Goal: Information Seeking & Learning: Learn about a topic

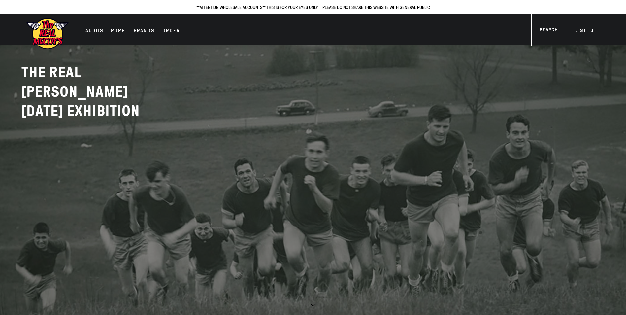
click at [115, 33] on div "AUGUST. 2025" at bounding box center [105, 31] width 40 height 9
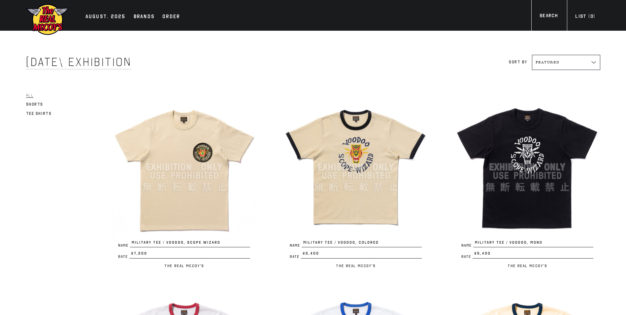
click at [513, 129] on img at bounding box center [527, 166] width 145 height 145
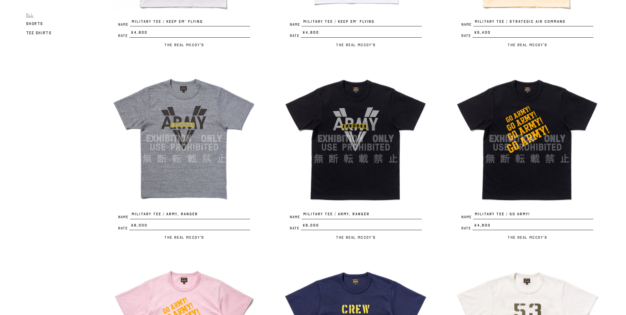
scroll to position [462, 0]
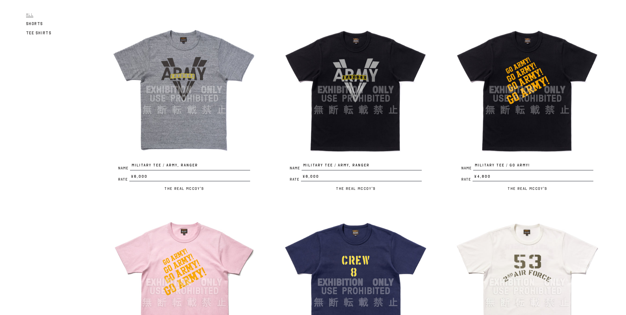
click at [323, 71] on img at bounding box center [355, 89] width 145 height 145
click at [154, 58] on img at bounding box center [184, 89] width 145 height 145
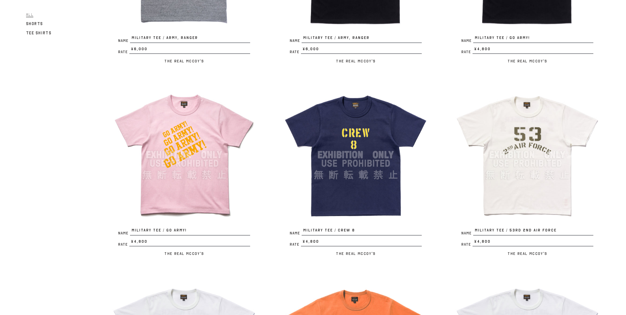
scroll to position [594, 0]
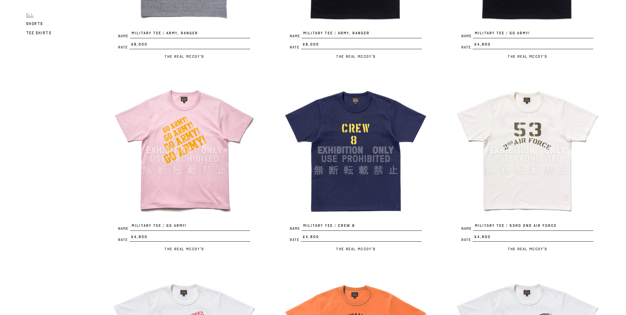
click at [246, 131] on img at bounding box center [184, 150] width 145 height 145
click at [527, 128] on img at bounding box center [527, 150] width 145 height 145
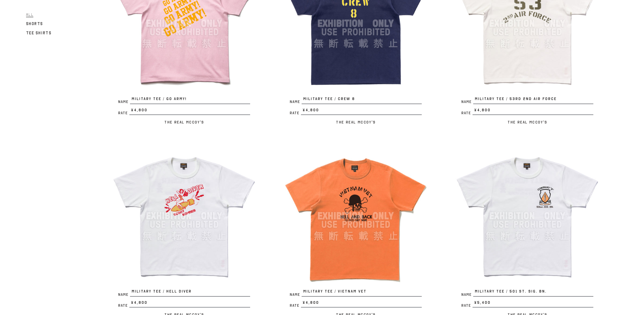
scroll to position [759, 0]
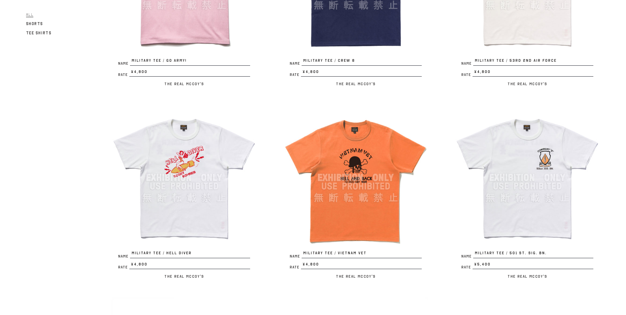
click at [359, 144] on img at bounding box center [355, 177] width 145 height 145
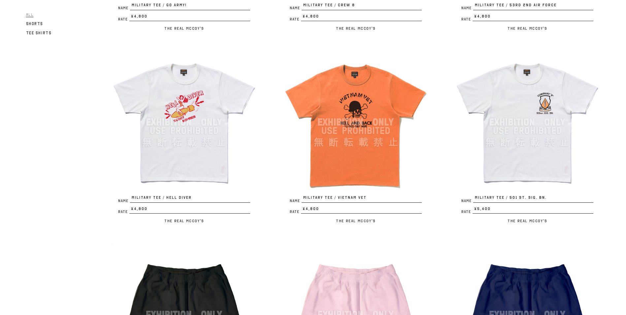
scroll to position [825, 0]
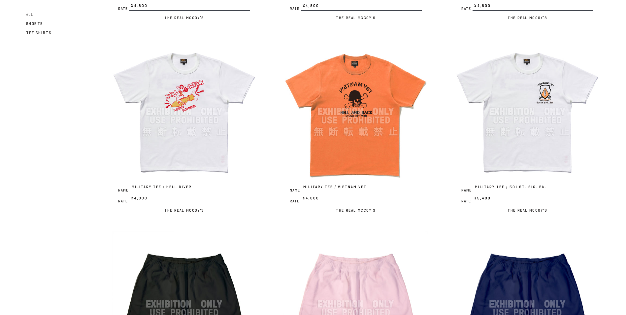
click at [543, 102] on img at bounding box center [527, 111] width 145 height 145
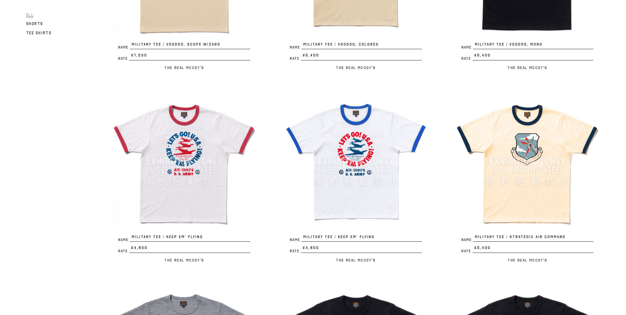
scroll to position [66, 0]
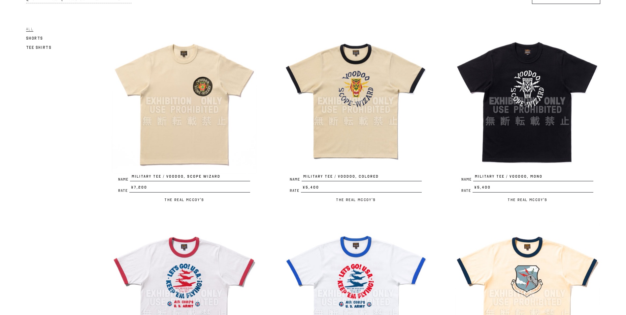
click at [195, 92] on img at bounding box center [184, 100] width 145 height 145
click at [361, 97] on img at bounding box center [355, 100] width 145 height 145
click at [534, 74] on img at bounding box center [527, 100] width 145 height 145
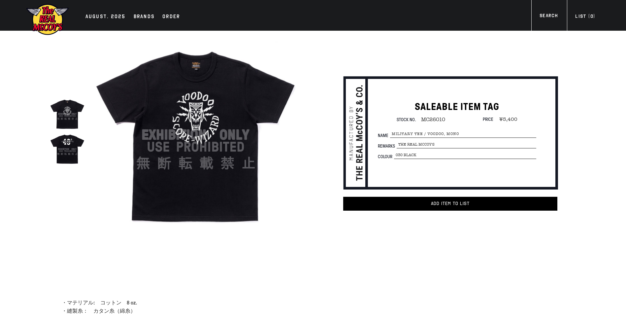
click at [62, 144] on img at bounding box center [67, 148] width 35 height 35
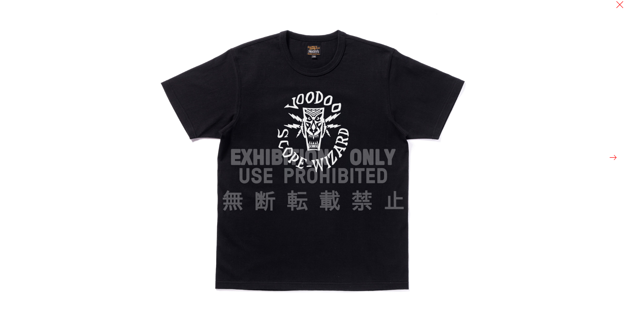
click at [616, 159] on button at bounding box center [612, 157] width 9 height 9
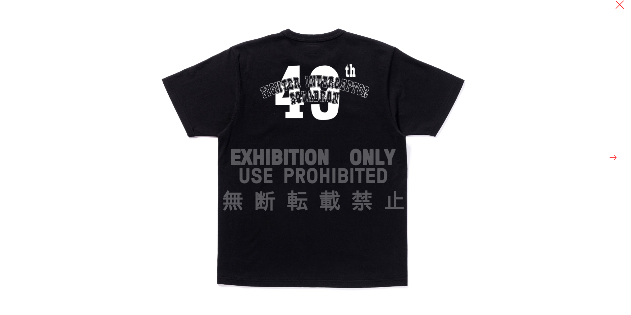
click at [621, 5] on button at bounding box center [619, 4] width 9 height 9
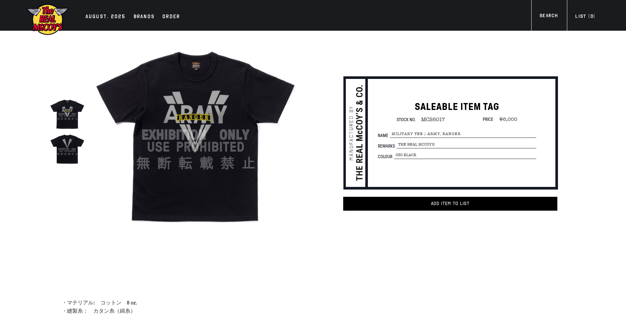
click at [72, 142] on img at bounding box center [67, 148] width 35 height 35
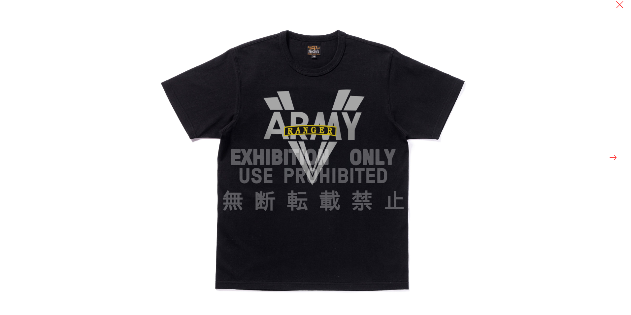
click at [615, 159] on button at bounding box center [612, 157] width 9 height 9
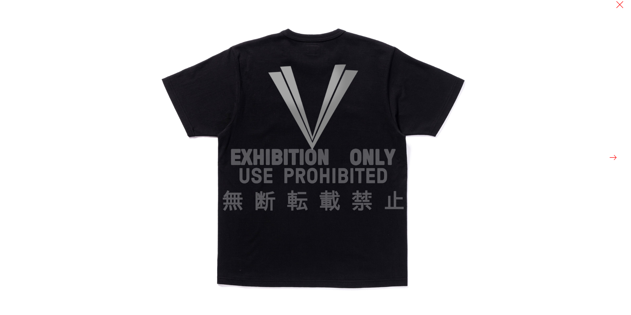
click at [120, 54] on div at bounding box center [315, 157] width 631 height 315
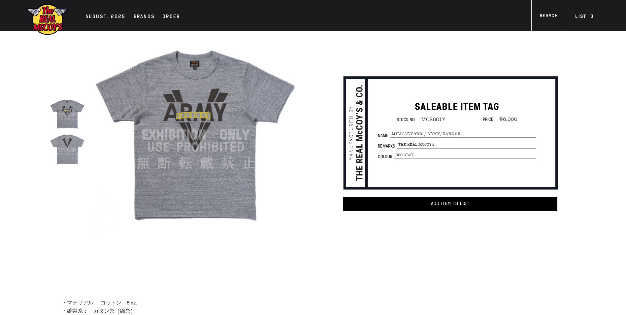
click at [63, 147] on img at bounding box center [67, 148] width 35 height 35
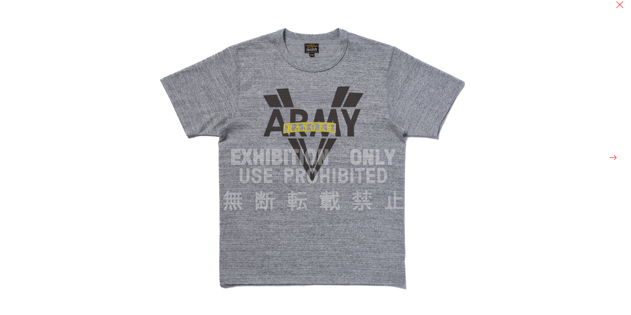
click at [616, 160] on button at bounding box center [612, 157] width 9 height 9
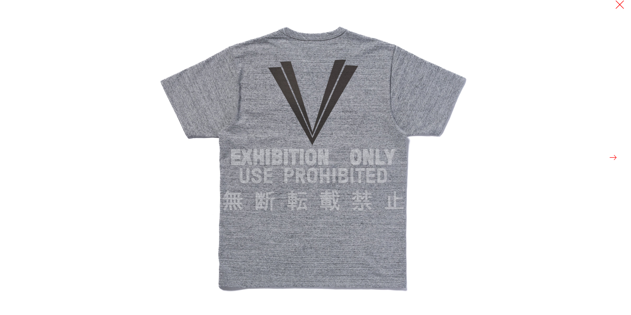
click at [621, 5] on button at bounding box center [619, 4] width 9 height 9
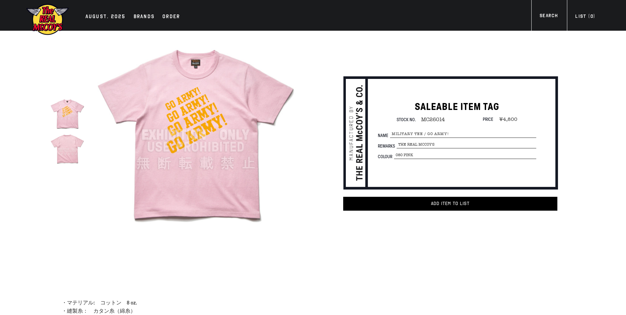
click at [267, 127] on img at bounding box center [195, 134] width 205 height 205
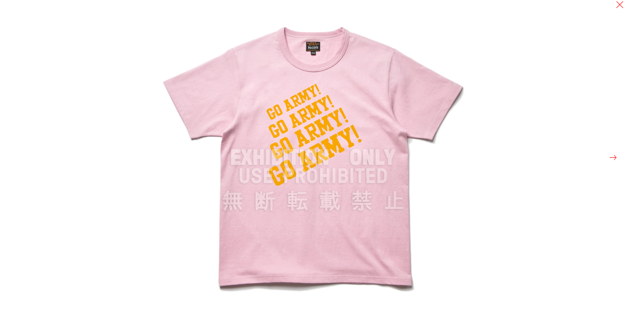
click at [611, 156] on button at bounding box center [612, 157] width 9 height 9
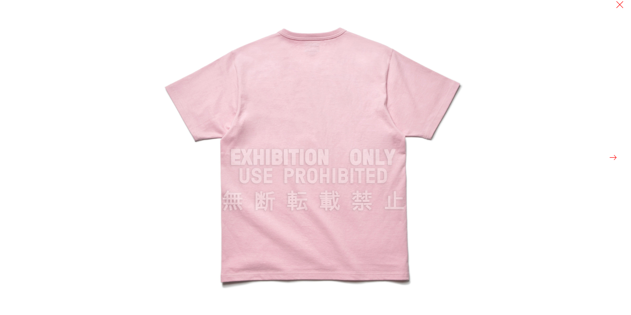
click at [611, 156] on button at bounding box center [612, 157] width 9 height 9
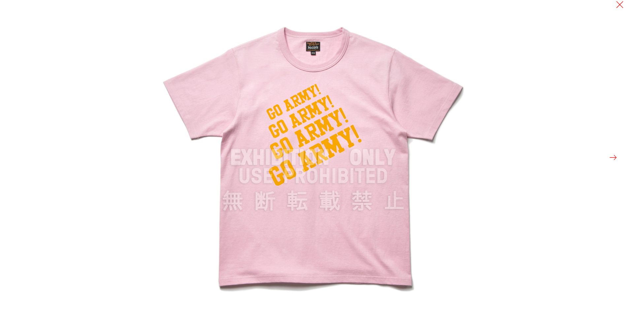
click at [611, 156] on button at bounding box center [612, 157] width 9 height 9
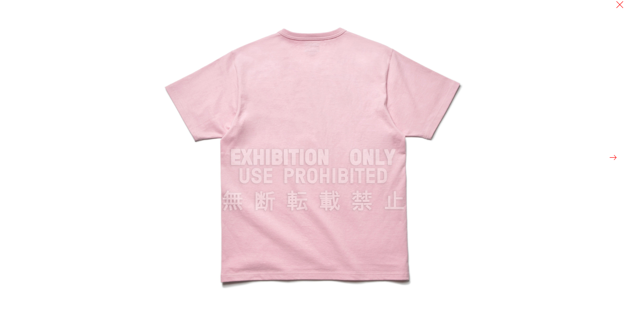
click at [611, 156] on button at bounding box center [612, 157] width 9 height 9
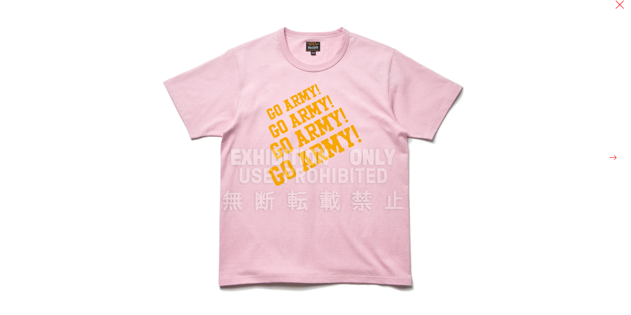
click at [620, 6] on button at bounding box center [619, 4] width 9 height 9
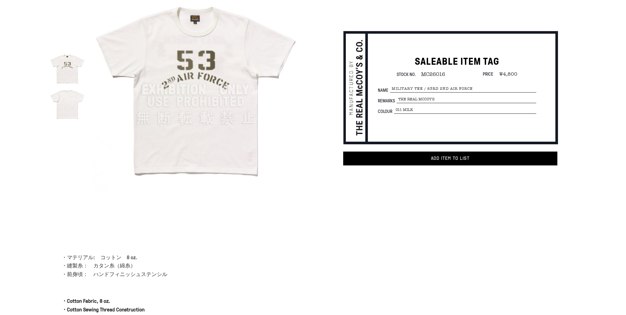
scroll to position [66, 0]
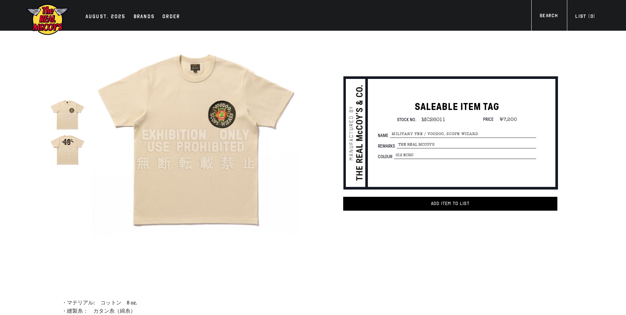
click at [69, 147] on img at bounding box center [67, 148] width 35 height 35
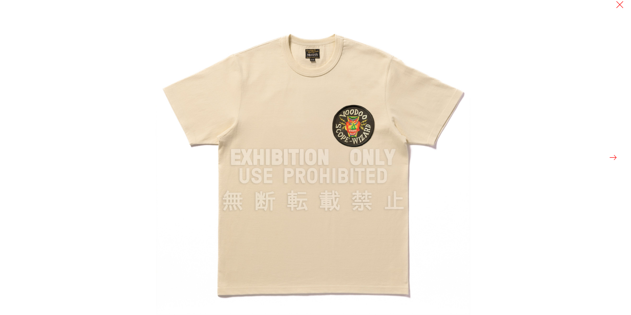
click at [611, 158] on button at bounding box center [612, 157] width 9 height 9
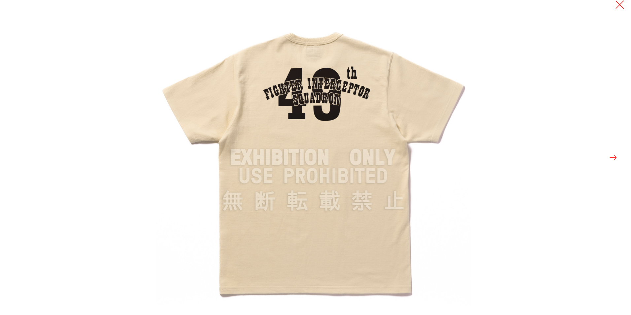
click at [622, 3] on button at bounding box center [619, 4] width 9 height 9
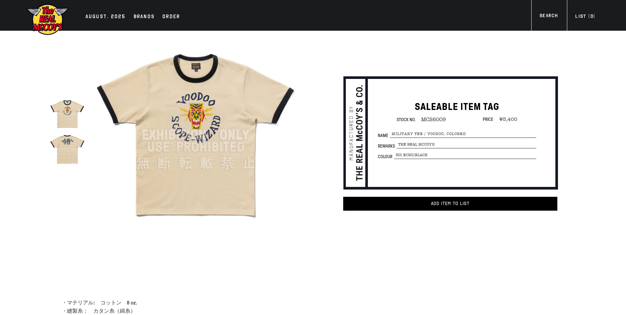
click at [70, 159] on img at bounding box center [67, 148] width 35 height 35
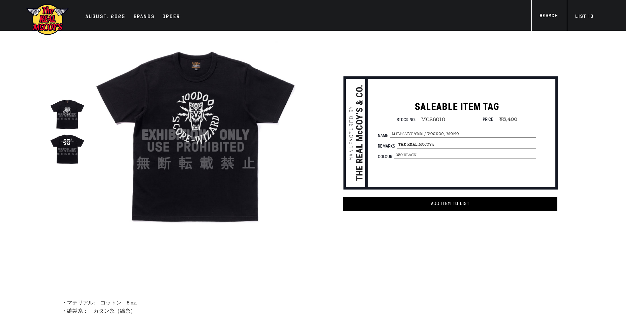
click at [74, 159] on img at bounding box center [67, 148] width 35 height 35
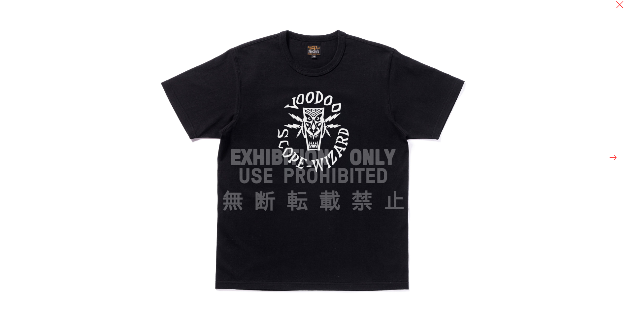
click at [608, 162] on button at bounding box center [612, 157] width 9 height 9
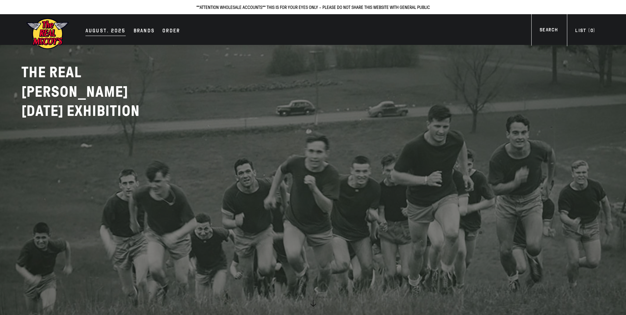
click at [93, 32] on div "AUGUST. 2025" at bounding box center [105, 31] width 40 height 9
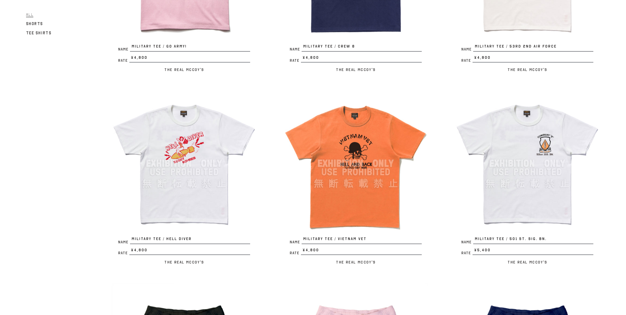
scroll to position [792, 0]
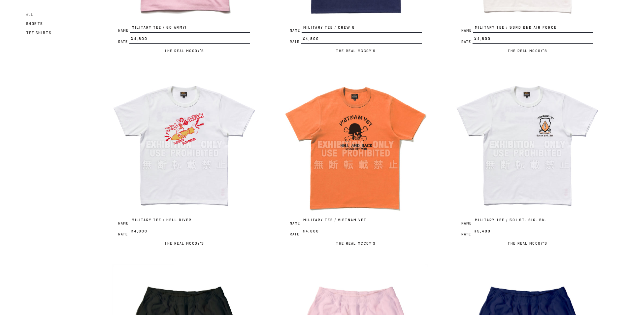
click at [507, 156] on img at bounding box center [527, 144] width 145 height 145
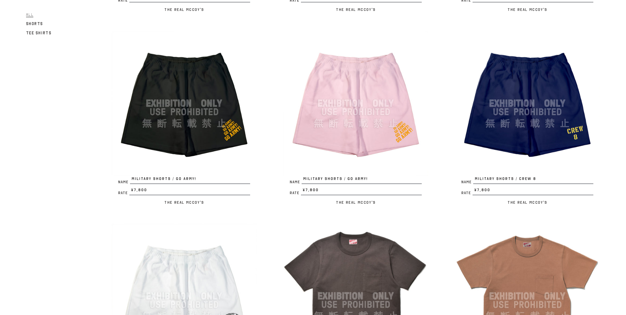
scroll to position [990, 0]
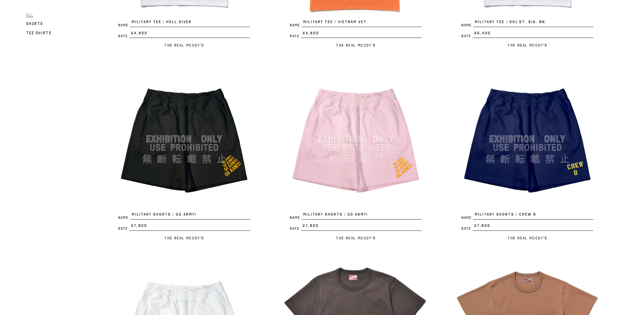
click at [376, 117] on img at bounding box center [355, 138] width 145 height 145
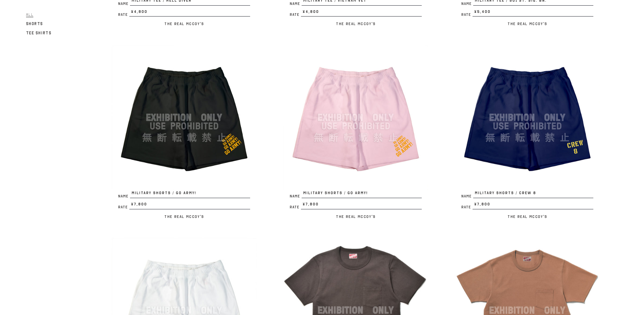
scroll to position [1023, 0]
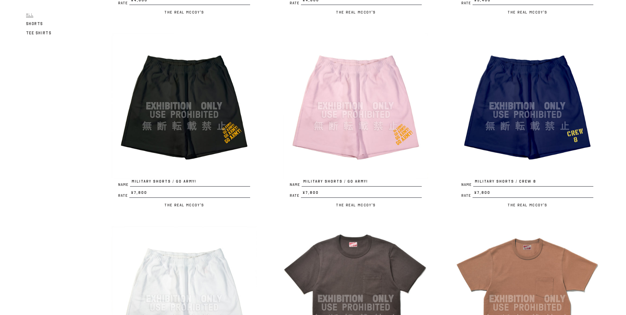
click at [487, 102] on img at bounding box center [527, 105] width 145 height 145
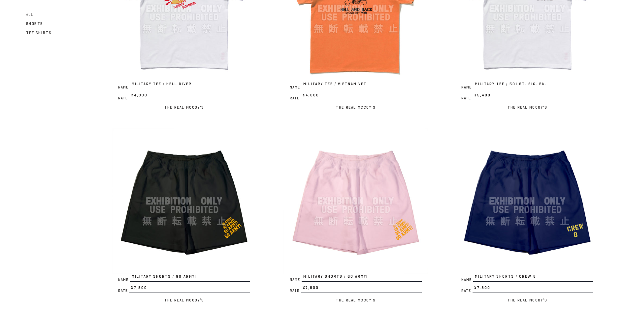
scroll to position [990, 0]
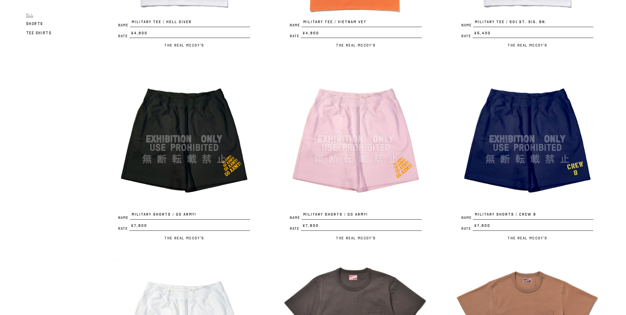
click at [391, 125] on img at bounding box center [355, 138] width 145 height 145
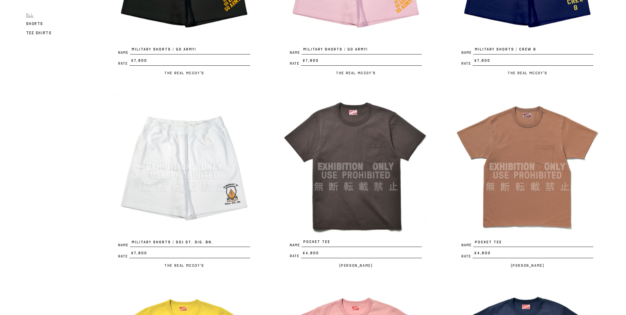
scroll to position [1221, 0]
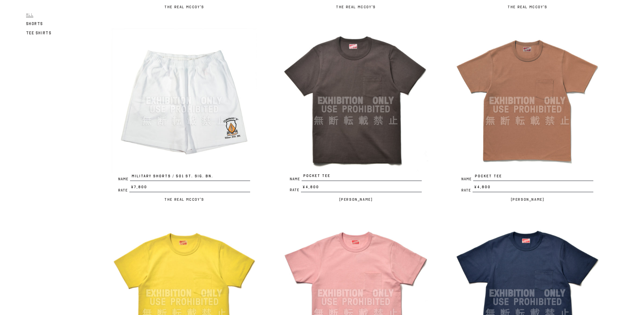
click at [560, 82] on img at bounding box center [527, 100] width 145 height 145
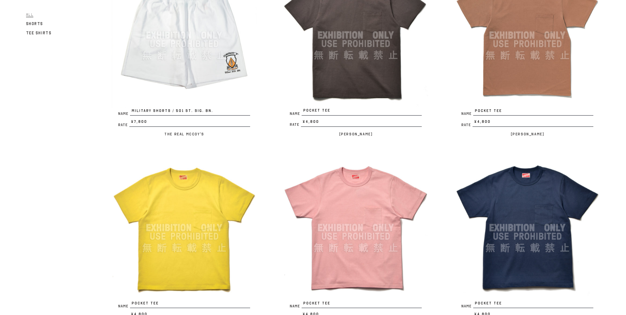
scroll to position [1287, 0]
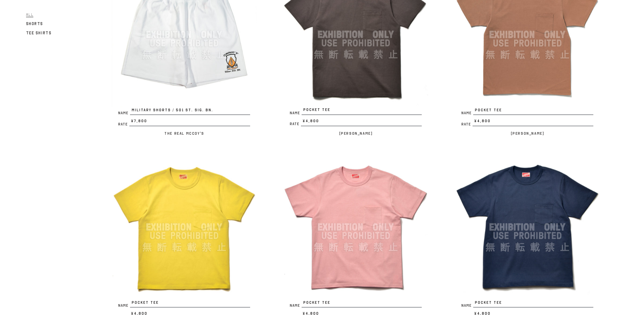
click at [208, 187] on img at bounding box center [184, 226] width 145 height 145
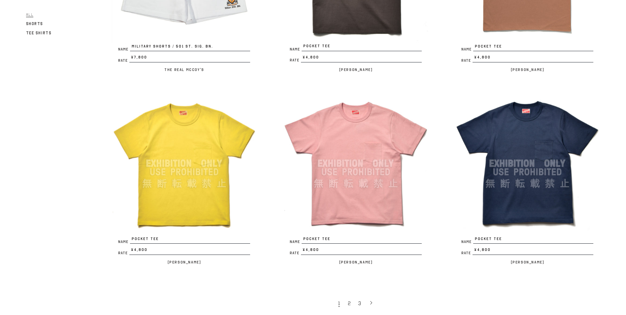
scroll to position [1353, 0]
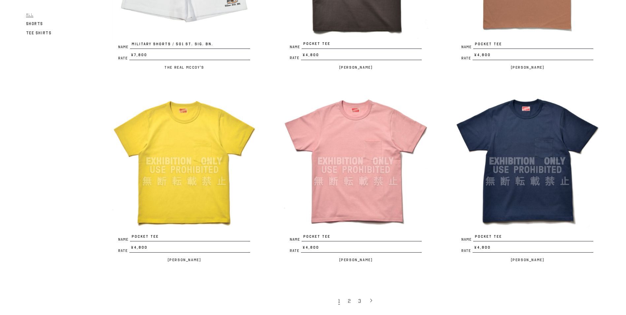
click at [538, 136] on img at bounding box center [527, 160] width 145 height 145
click at [392, 125] on img at bounding box center [355, 160] width 145 height 145
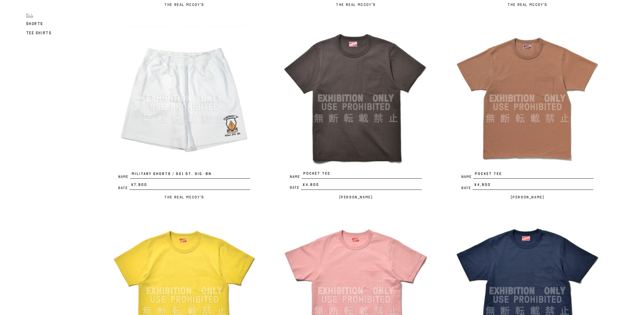
scroll to position [1221, 0]
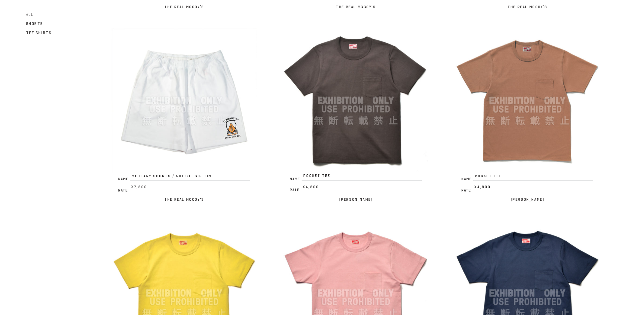
click at [495, 109] on img at bounding box center [527, 100] width 145 height 145
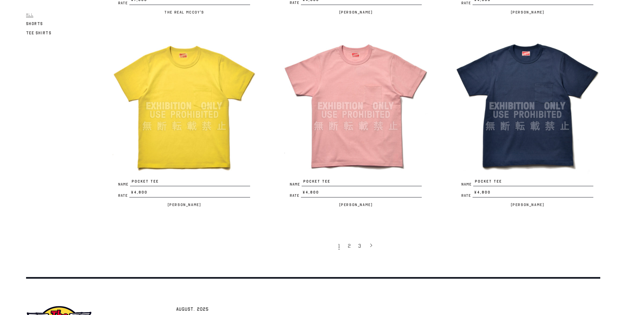
scroll to position [1419, 0]
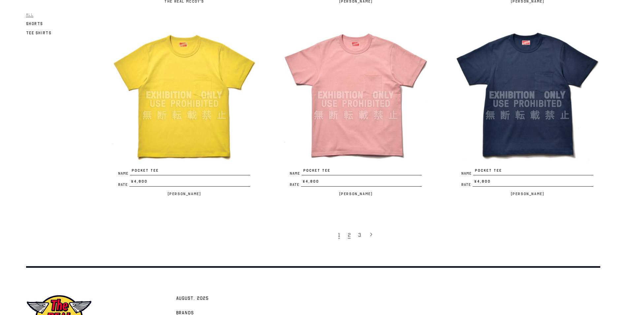
click at [349, 236] on span "2" at bounding box center [349, 235] width 3 height 7
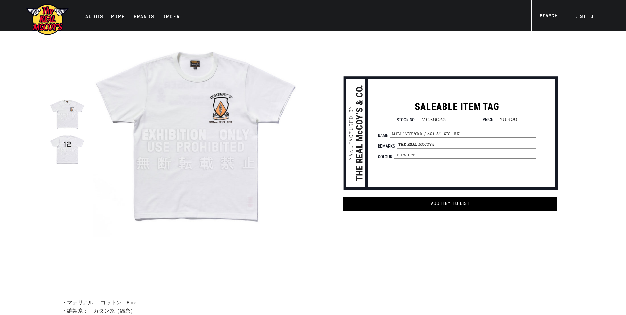
click at [50, 148] on img at bounding box center [67, 148] width 35 height 35
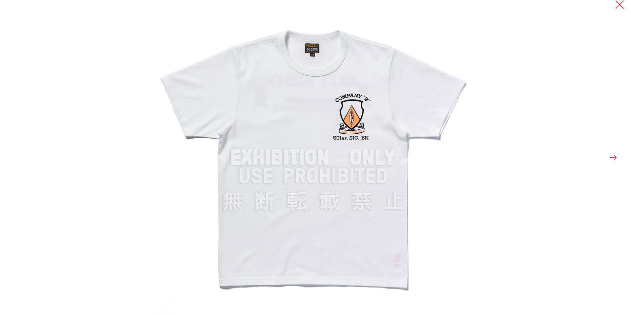
click at [620, 4] on button at bounding box center [619, 4] width 9 height 9
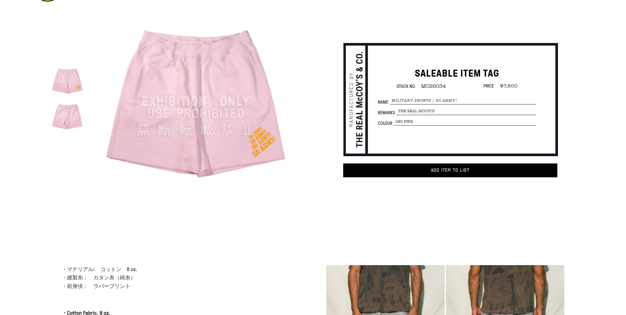
scroll to position [33, 0]
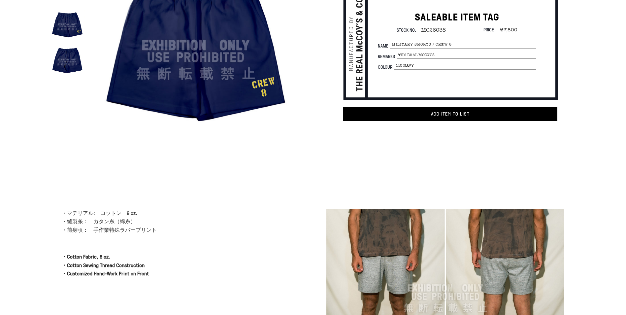
scroll to position [99, 0]
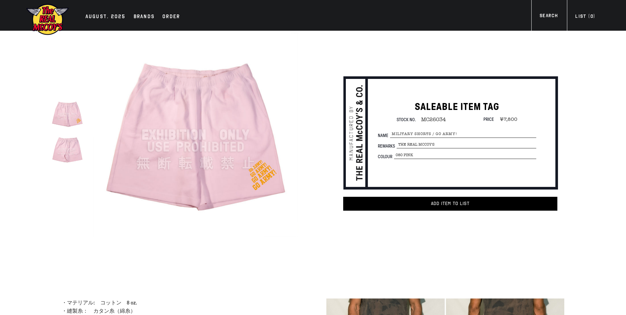
click at [258, 110] on img at bounding box center [195, 134] width 205 height 205
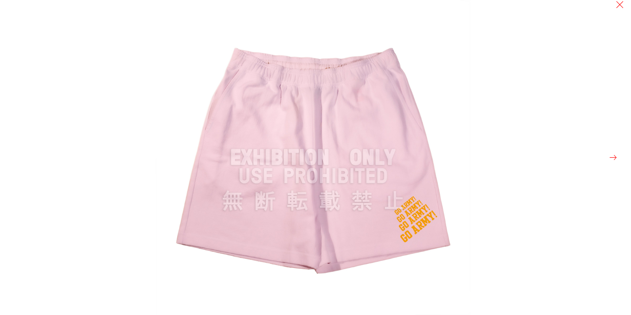
click at [245, 100] on img at bounding box center [313, 157] width 315 height 315
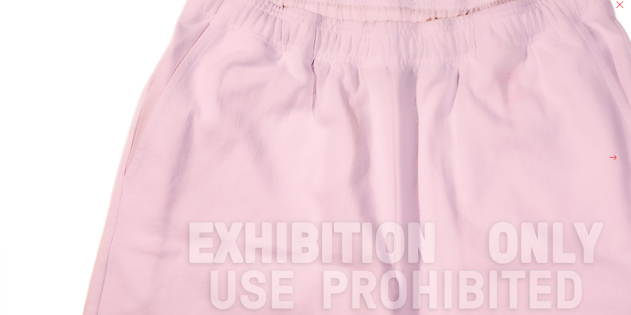
click at [245, 100] on img at bounding box center [396, 244] width 792 height 792
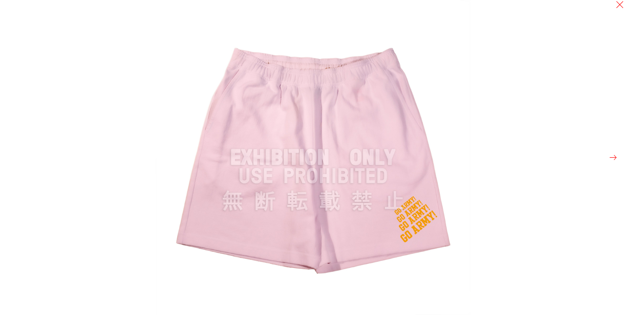
click at [330, 80] on img at bounding box center [313, 157] width 315 height 315
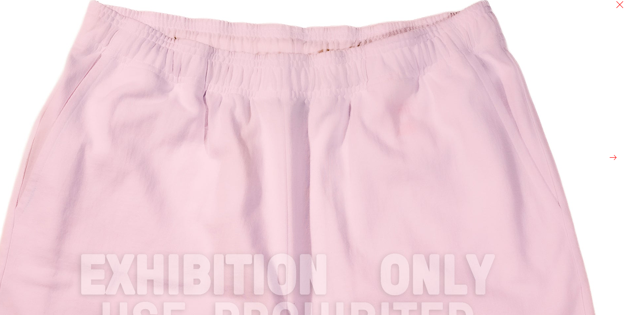
click at [330, 80] on img at bounding box center [288, 276] width 792 height 792
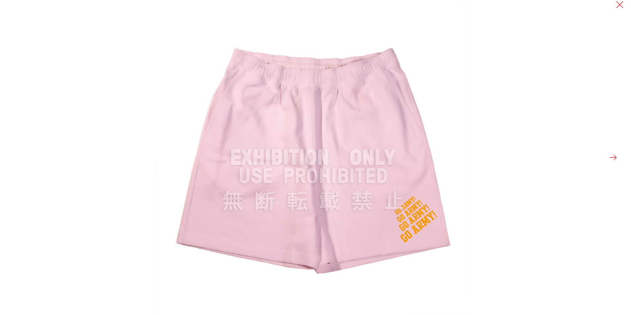
click at [612, 158] on button at bounding box center [612, 157] width 9 height 9
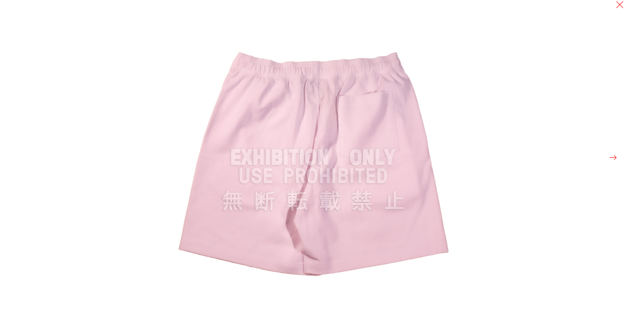
click at [374, 118] on img at bounding box center [313, 157] width 315 height 315
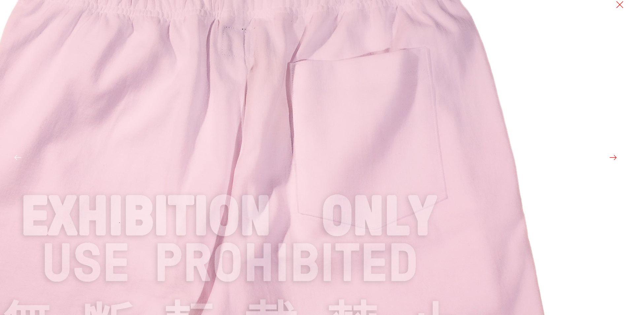
click at [374, 118] on img at bounding box center [230, 216] width 792 height 792
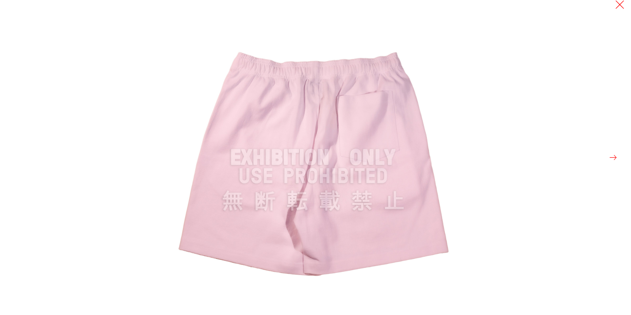
click at [616, 5] on button at bounding box center [619, 4] width 9 height 9
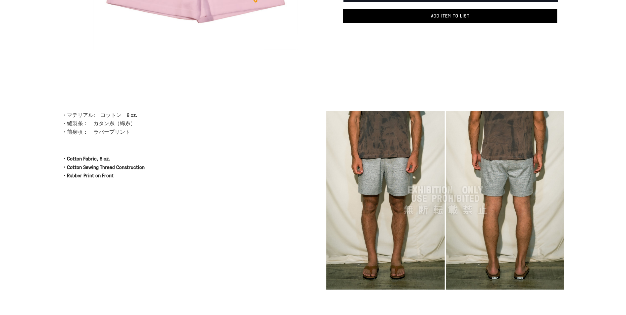
scroll to position [198, 0]
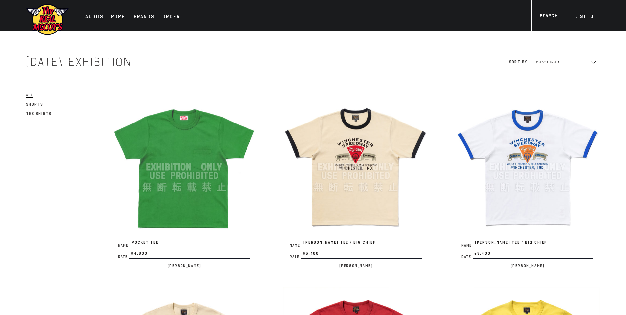
click at [204, 136] on img at bounding box center [184, 166] width 145 height 145
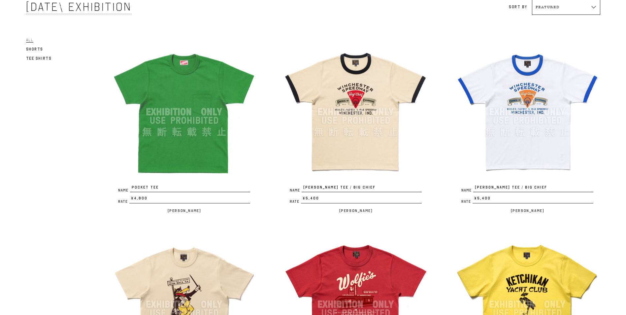
scroll to position [66, 0]
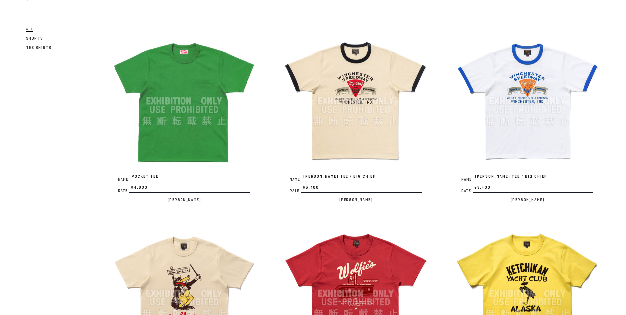
click at [353, 60] on img at bounding box center [355, 100] width 145 height 145
click at [534, 74] on img at bounding box center [527, 100] width 145 height 145
click at [283, 72] on img at bounding box center [355, 100] width 145 height 145
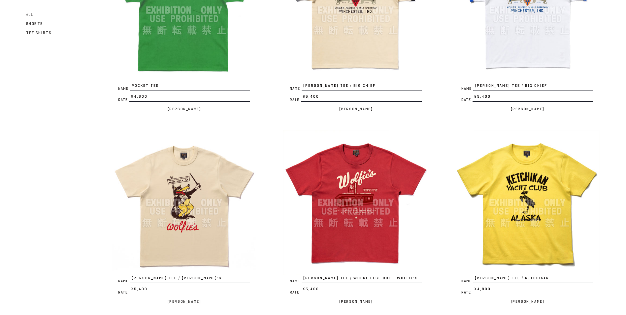
scroll to position [165, 0]
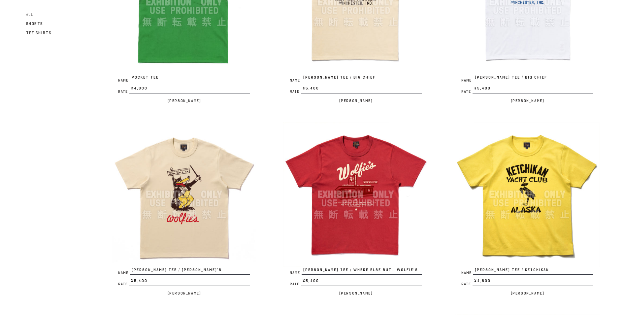
click at [139, 158] on img at bounding box center [184, 194] width 145 height 145
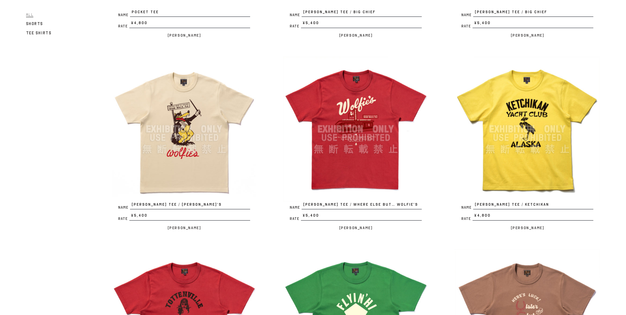
scroll to position [231, 0]
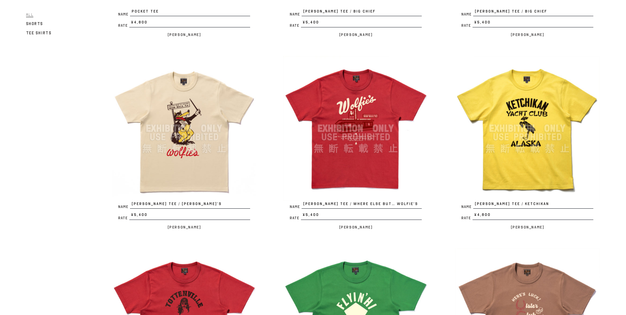
click at [339, 97] on img at bounding box center [355, 128] width 145 height 145
click at [505, 101] on img at bounding box center [527, 128] width 145 height 145
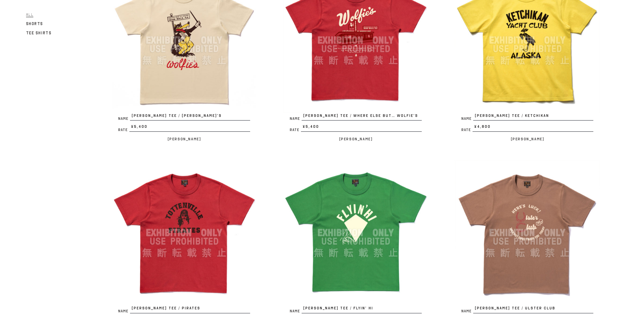
scroll to position [330, 0]
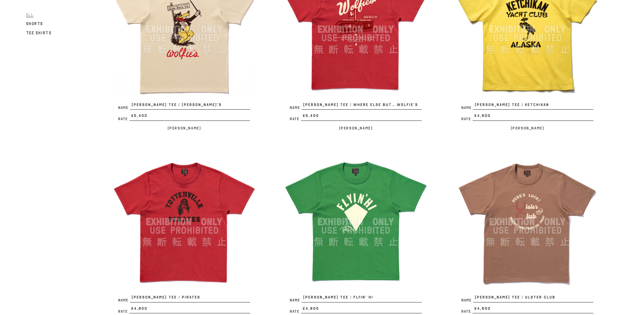
click at [194, 189] on img at bounding box center [184, 221] width 145 height 145
click at [331, 185] on img at bounding box center [355, 221] width 145 height 145
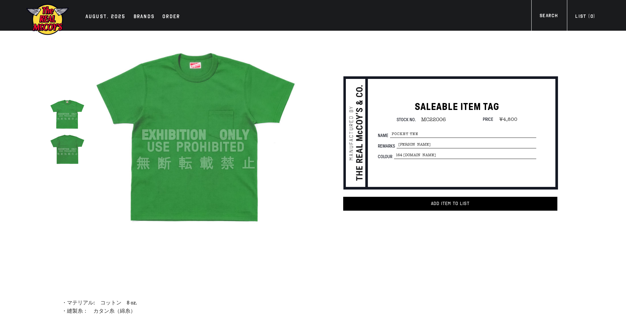
click at [231, 105] on img at bounding box center [195, 134] width 205 height 205
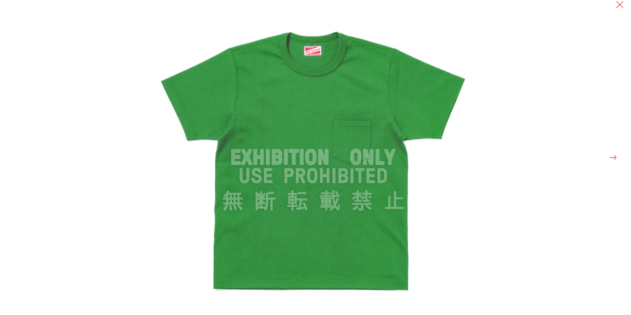
click at [608, 159] on button at bounding box center [612, 157] width 9 height 9
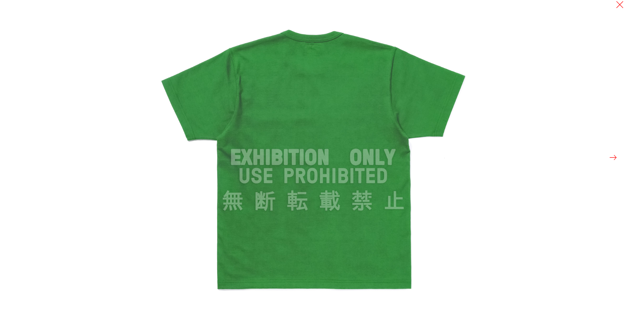
click at [608, 159] on button at bounding box center [612, 157] width 9 height 9
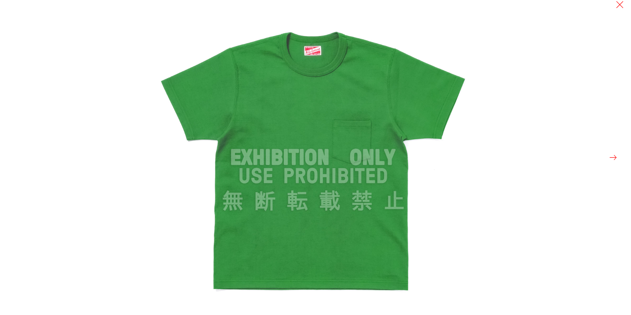
click at [510, 46] on div at bounding box center [471, 157] width 631 height 315
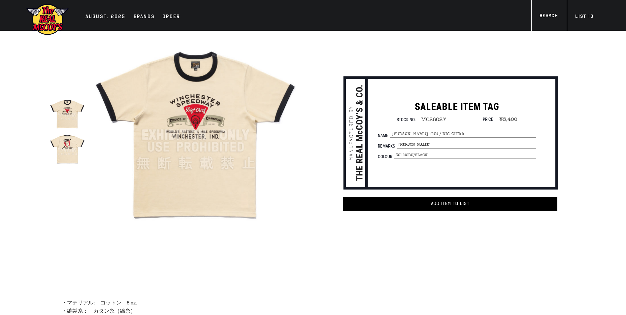
click at [212, 121] on img at bounding box center [195, 134] width 205 height 205
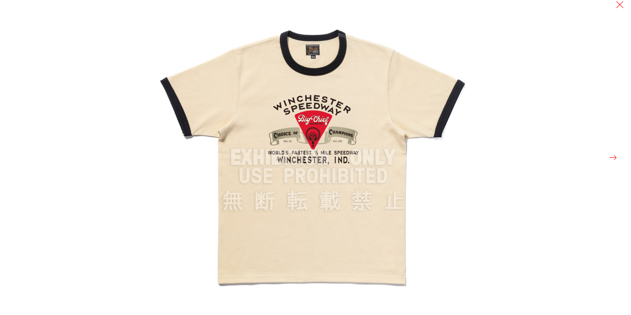
click at [605, 156] on div at bounding box center [471, 157] width 631 height 315
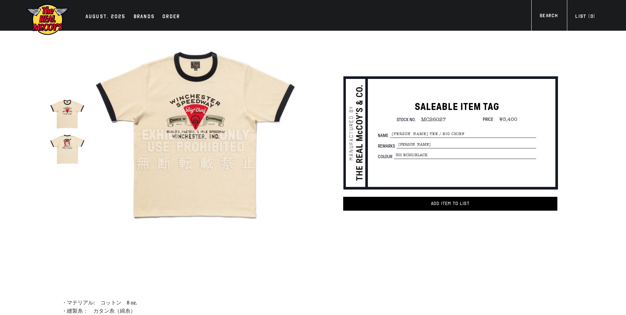
click at [605, 156] on div "true SALEABLE ITEM TAG Stock No. MC26027 Price ¥5,400 Name" at bounding box center [313, 151] width 601 height 241
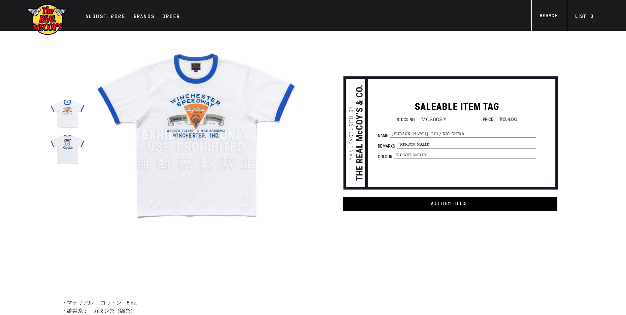
click at [200, 149] on img at bounding box center [195, 134] width 205 height 205
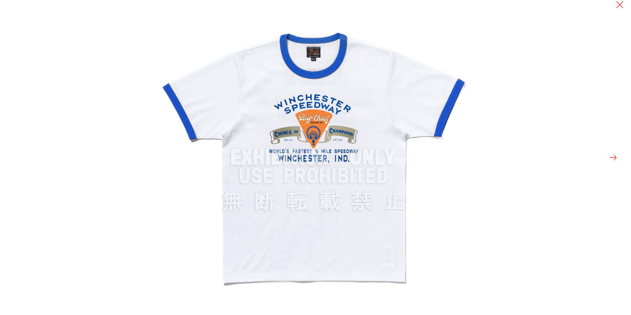
click at [617, 156] on button at bounding box center [612, 157] width 9 height 9
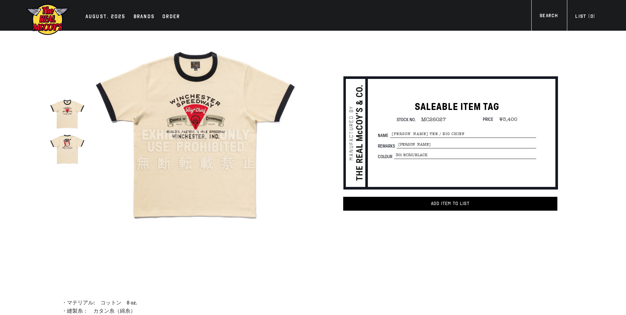
click at [71, 157] on img at bounding box center [67, 148] width 35 height 35
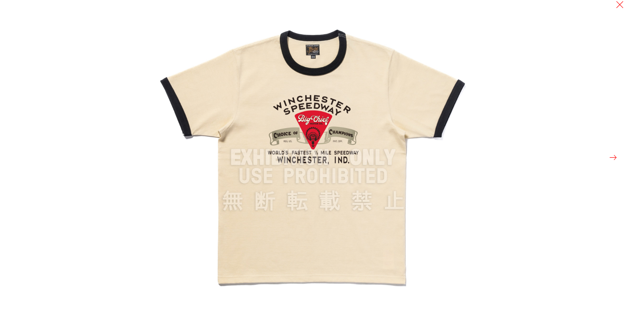
click at [612, 156] on button at bounding box center [612, 157] width 9 height 9
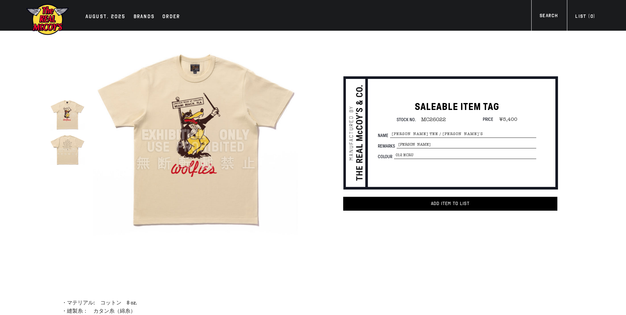
click at [204, 154] on img at bounding box center [195, 134] width 205 height 205
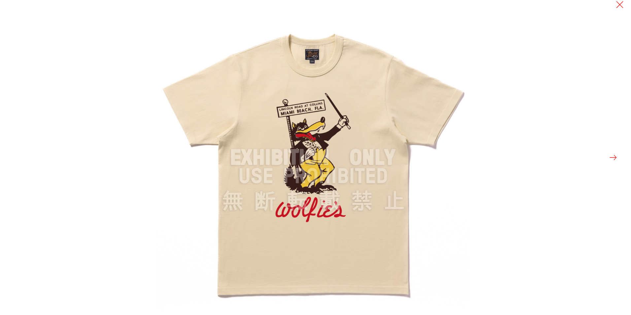
click at [617, 157] on button at bounding box center [612, 157] width 9 height 9
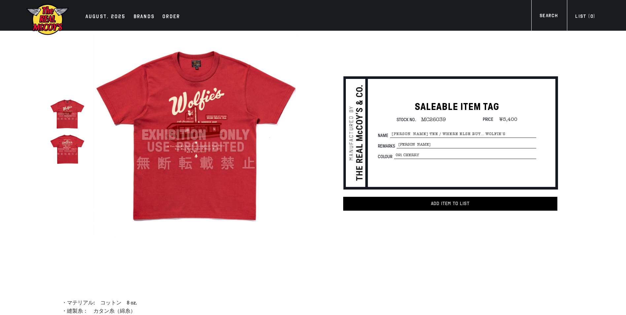
click at [259, 104] on img at bounding box center [195, 134] width 205 height 205
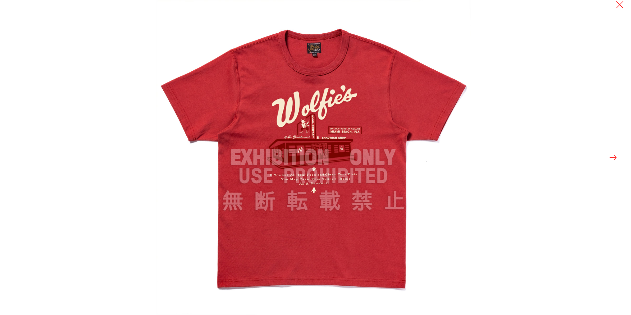
click at [612, 158] on button at bounding box center [612, 157] width 9 height 9
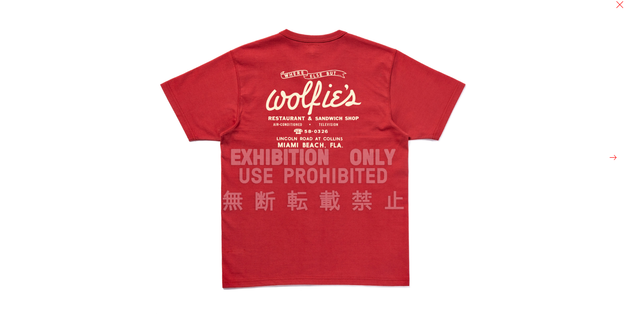
click at [612, 158] on button at bounding box center [612, 157] width 9 height 9
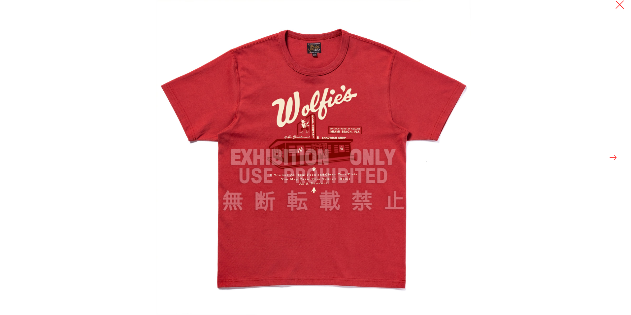
click at [618, 8] on button at bounding box center [619, 4] width 9 height 9
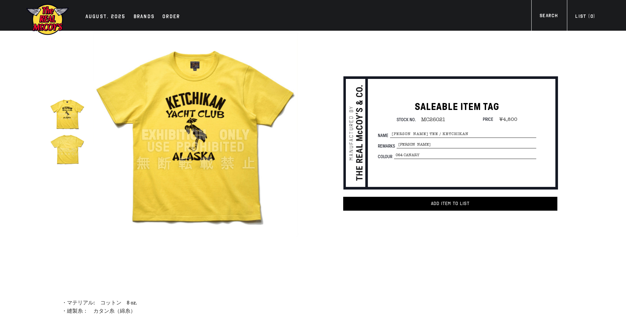
click at [205, 131] on img at bounding box center [195, 134] width 205 height 205
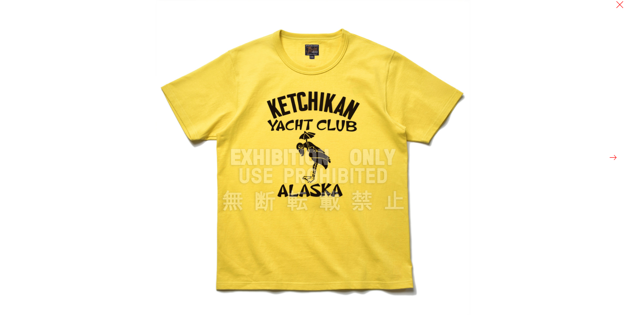
click at [612, 157] on button at bounding box center [612, 157] width 9 height 9
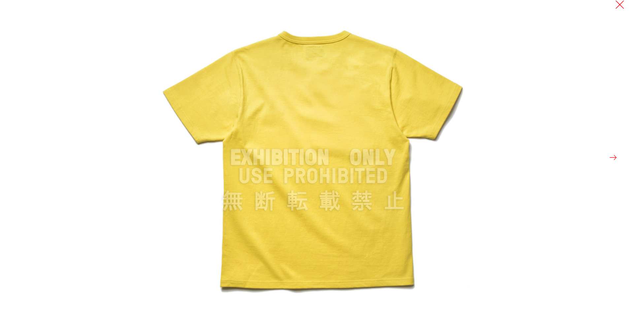
click at [622, 2] on button at bounding box center [619, 4] width 9 height 9
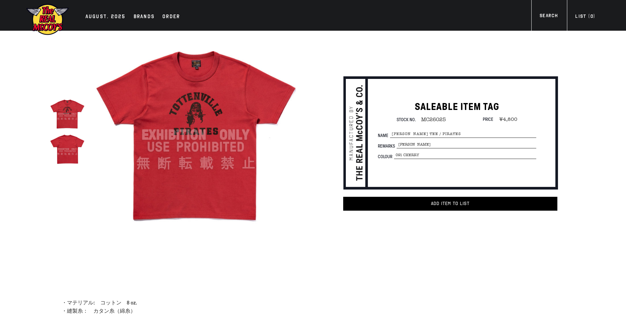
click at [212, 123] on img at bounding box center [195, 134] width 205 height 205
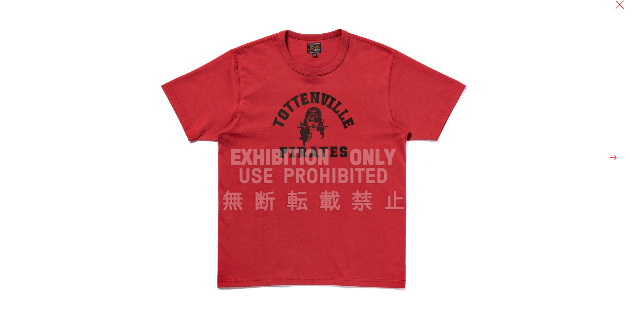
click at [619, 5] on button at bounding box center [619, 4] width 9 height 9
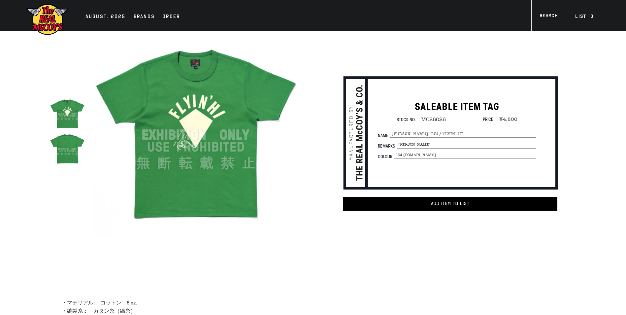
click at [201, 130] on img at bounding box center [195, 134] width 205 height 205
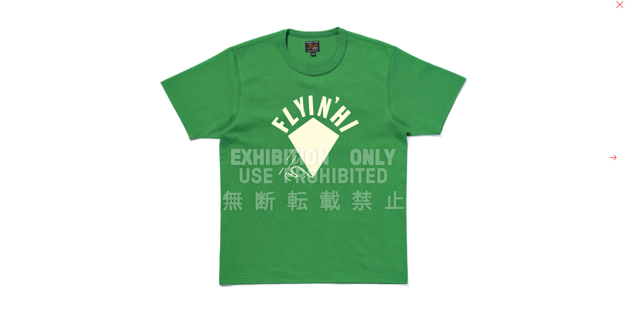
click at [609, 157] on button at bounding box center [612, 157] width 9 height 9
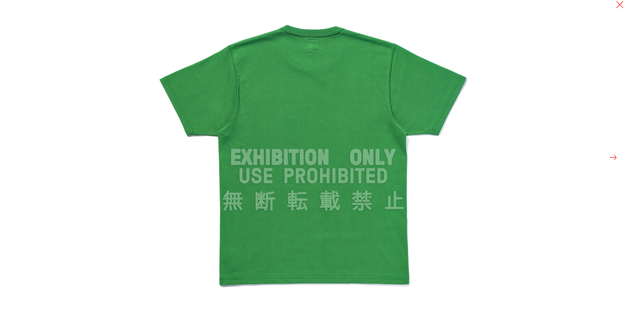
click at [617, 159] on button at bounding box center [612, 157] width 9 height 9
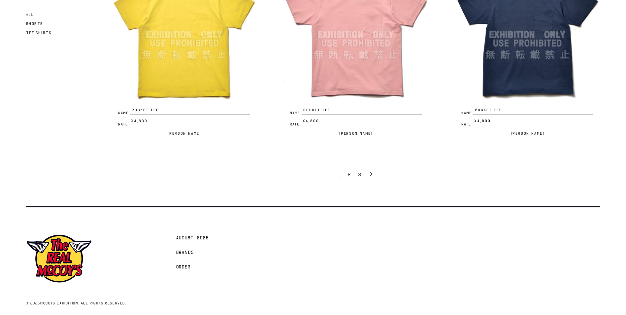
scroll to position [1482, 0]
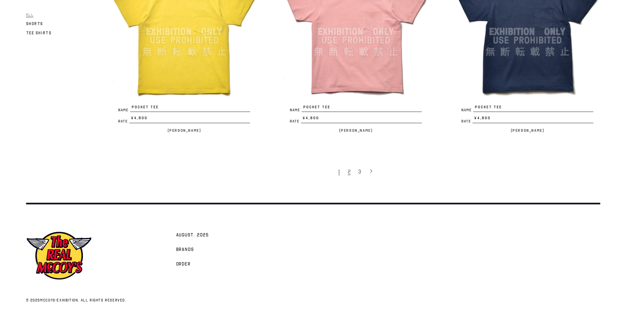
click at [349, 172] on span "2" at bounding box center [349, 171] width 3 height 7
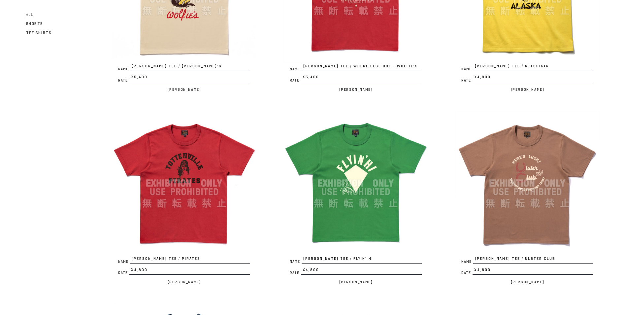
scroll to position [429, 0]
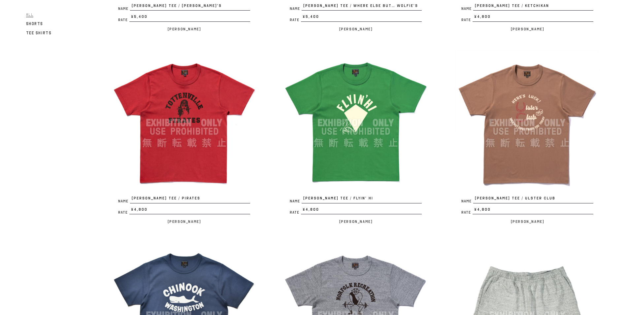
click at [518, 115] on img at bounding box center [527, 122] width 145 height 145
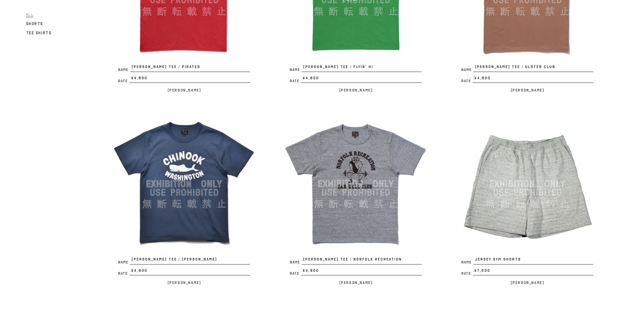
scroll to position [561, 0]
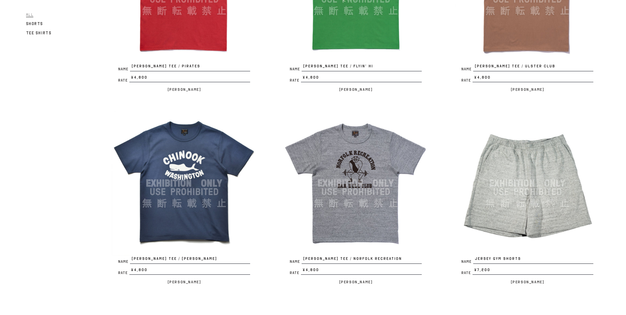
click at [227, 153] on img at bounding box center [184, 183] width 145 height 145
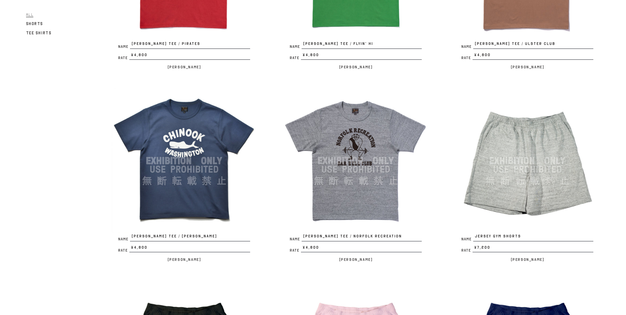
scroll to position [594, 0]
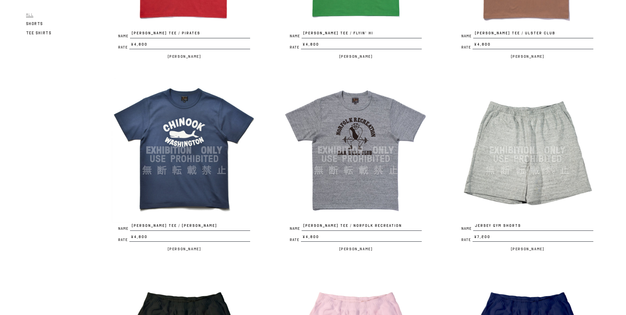
click at [324, 123] on img at bounding box center [355, 150] width 145 height 145
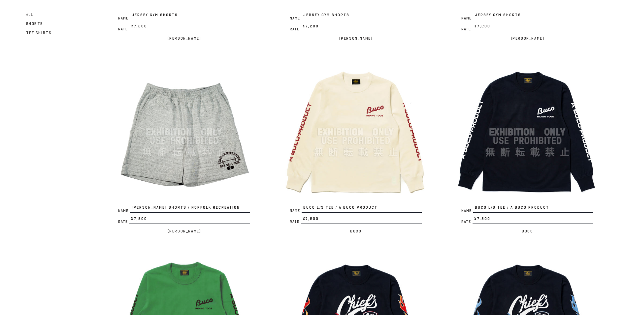
scroll to position [1056, 0]
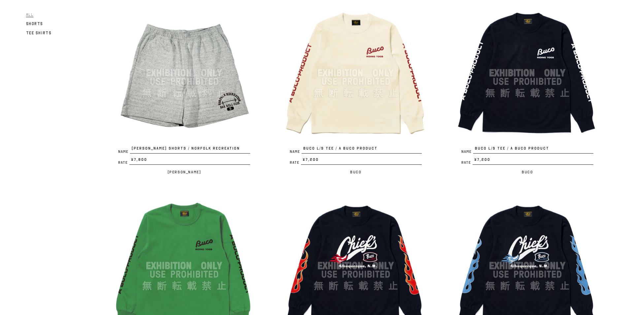
click at [354, 66] on img at bounding box center [355, 72] width 145 height 145
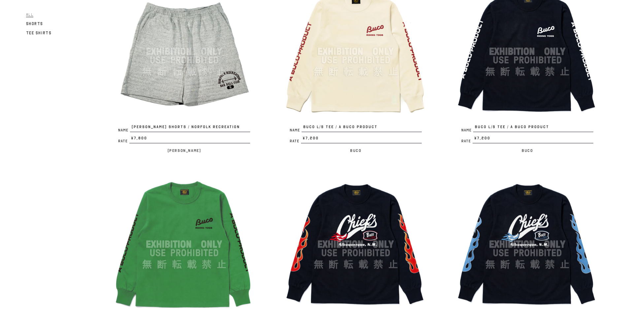
scroll to position [1089, 0]
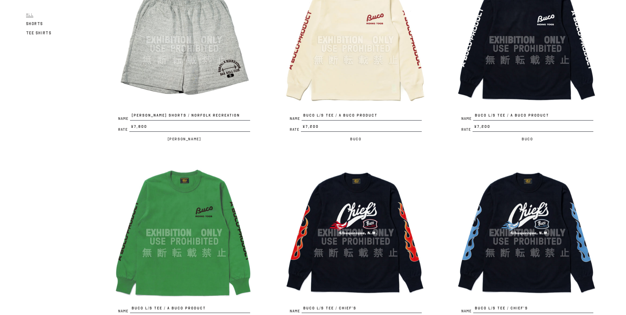
click at [193, 211] on img at bounding box center [184, 232] width 145 height 145
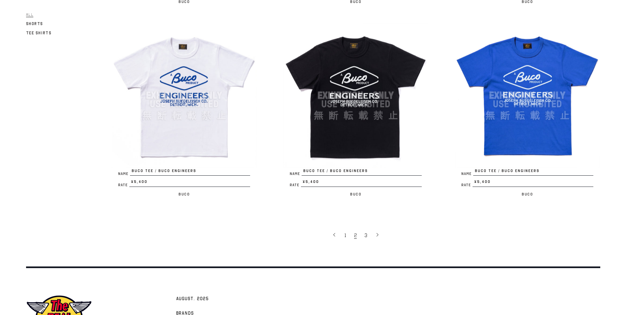
scroll to position [1419, 0]
click at [366, 234] on span "3" at bounding box center [366, 235] width 3 height 7
click at [366, 236] on span "3" at bounding box center [366, 235] width 3 height 7
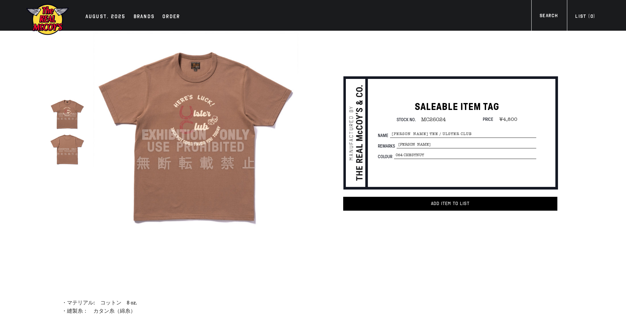
click at [201, 131] on img at bounding box center [195, 134] width 205 height 205
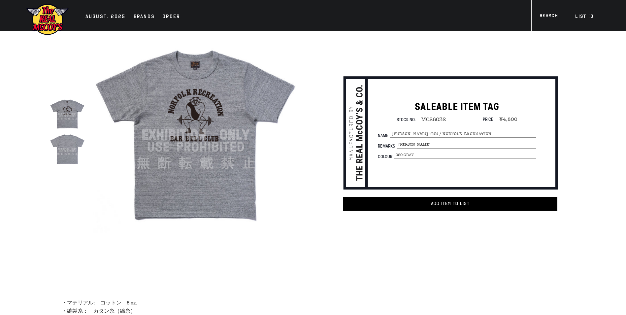
click at [193, 102] on img at bounding box center [195, 134] width 205 height 205
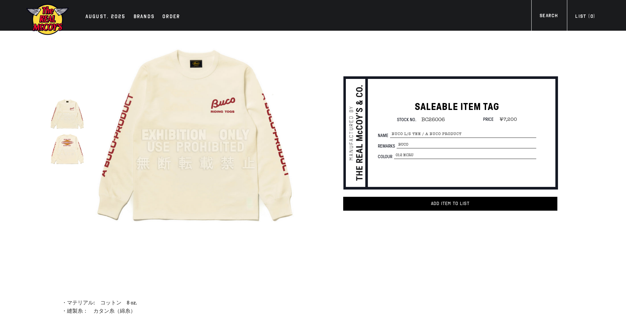
click at [80, 148] on img at bounding box center [67, 148] width 35 height 35
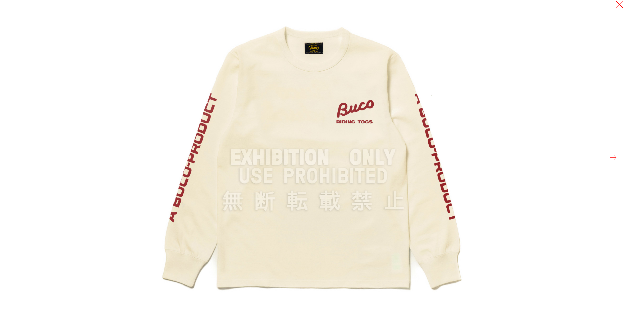
click at [614, 153] on button at bounding box center [612, 157] width 9 height 9
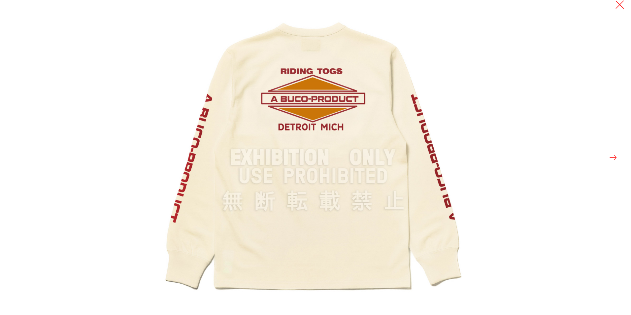
click at [619, 4] on button at bounding box center [619, 4] width 9 height 9
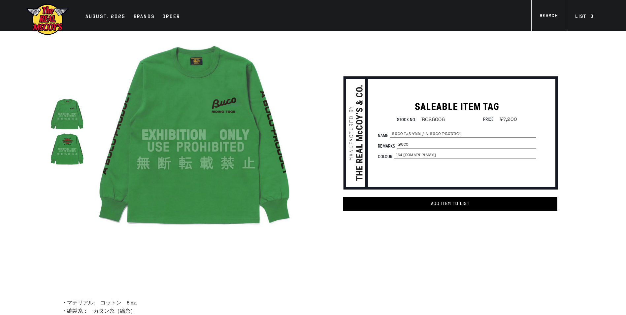
click at [62, 141] on img at bounding box center [67, 148] width 35 height 35
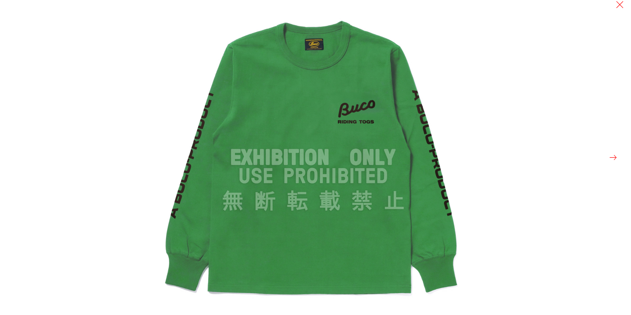
click at [614, 156] on button at bounding box center [612, 157] width 9 height 9
click at [613, 162] on button at bounding box center [612, 157] width 9 height 9
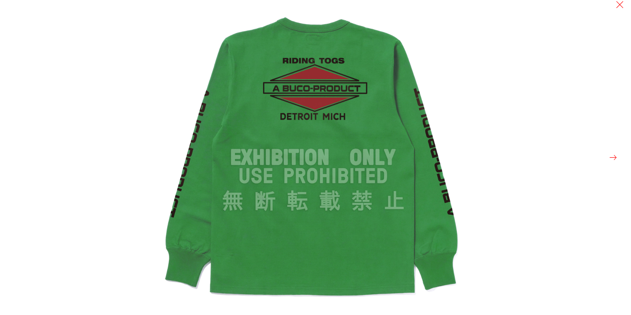
click at [613, 158] on button at bounding box center [612, 157] width 9 height 9
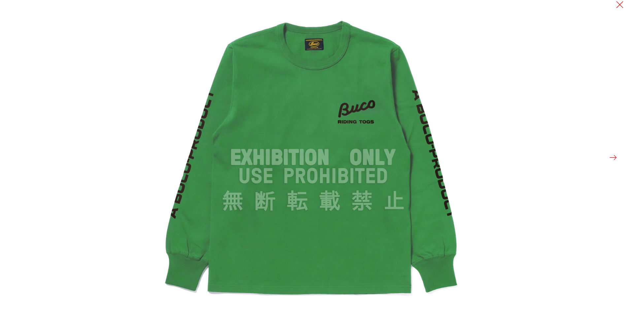
click at [613, 158] on button at bounding box center [612, 157] width 9 height 9
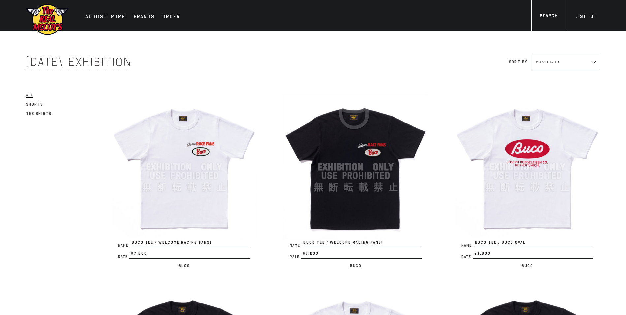
click at [214, 133] on img at bounding box center [184, 166] width 145 height 145
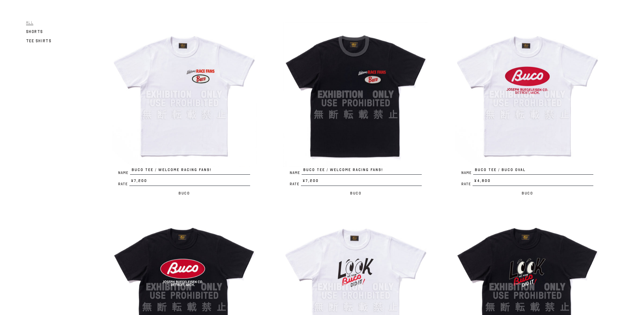
scroll to position [132, 0]
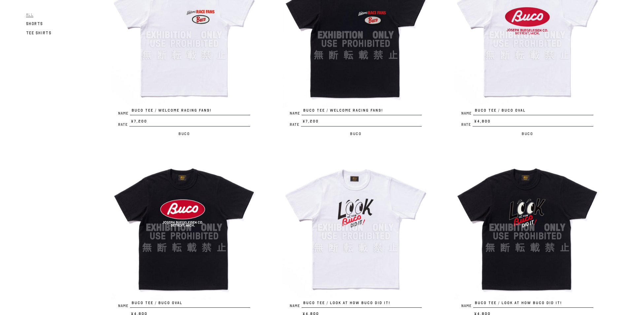
click at [510, 46] on img at bounding box center [527, 34] width 145 height 145
click at [165, 185] on img at bounding box center [184, 227] width 145 height 145
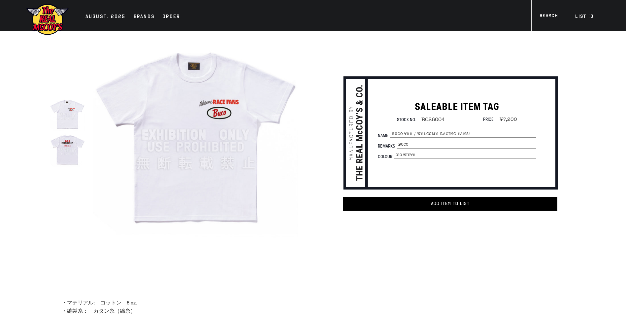
click at [61, 152] on img at bounding box center [67, 148] width 35 height 35
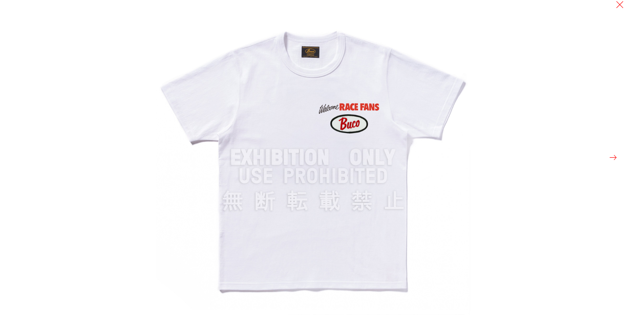
click at [608, 159] on div at bounding box center [471, 157] width 631 height 315
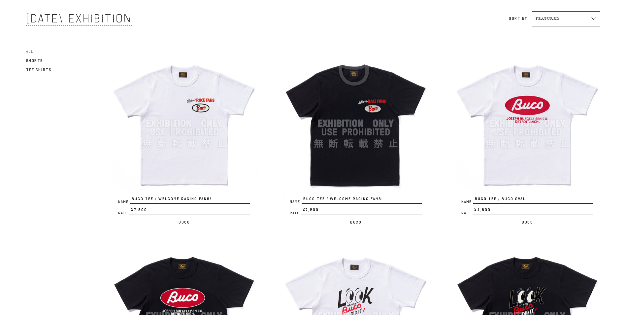
scroll to position [33, 0]
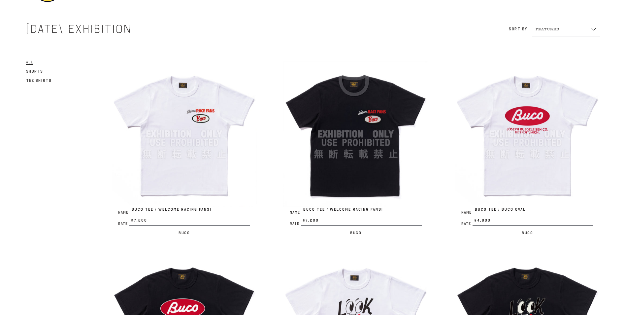
click at [151, 100] on img at bounding box center [184, 133] width 145 height 145
click at [364, 112] on img at bounding box center [355, 133] width 145 height 145
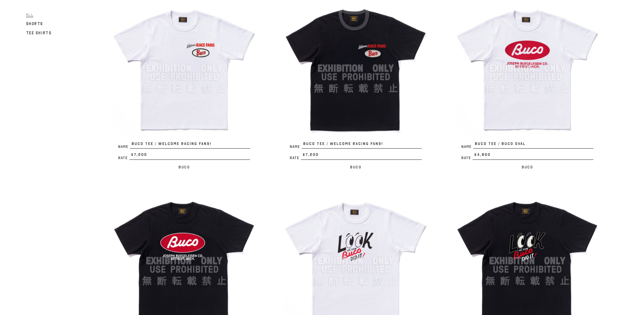
scroll to position [99, 0]
click at [510, 99] on img at bounding box center [527, 67] width 145 height 145
click at [178, 222] on img at bounding box center [184, 260] width 145 height 145
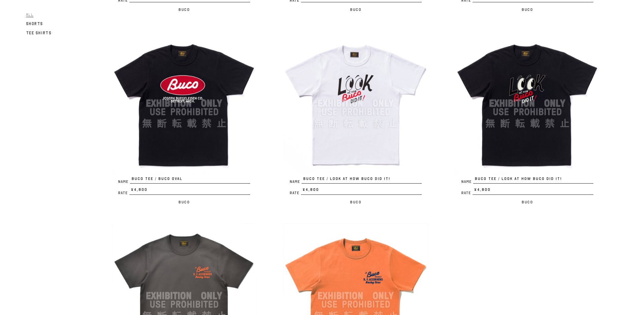
scroll to position [264, 0]
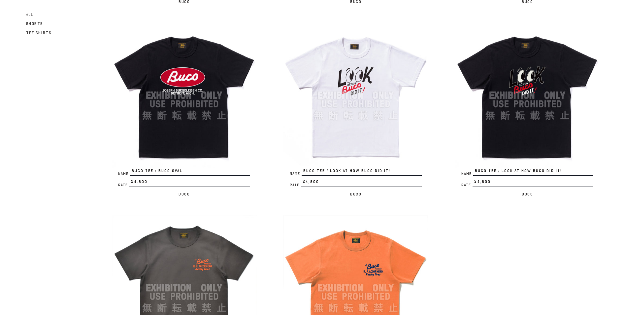
click at [368, 71] on img at bounding box center [355, 95] width 145 height 145
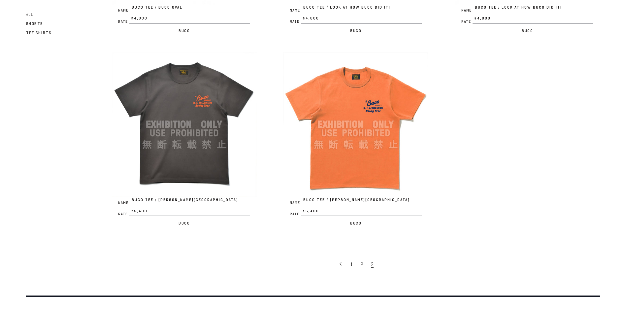
scroll to position [429, 0]
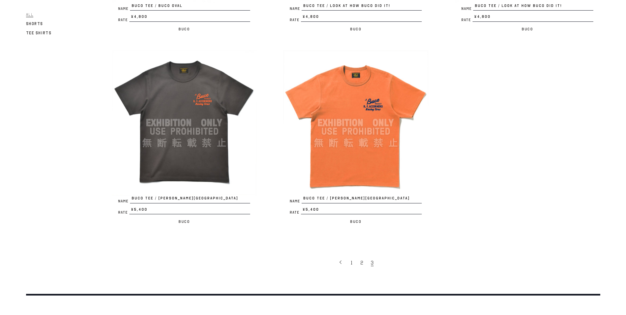
click at [226, 83] on img at bounding box center [184, 122] width 145 height 145
click at [362, 103] on img at bounding box center [355, 122] width 145 height 145
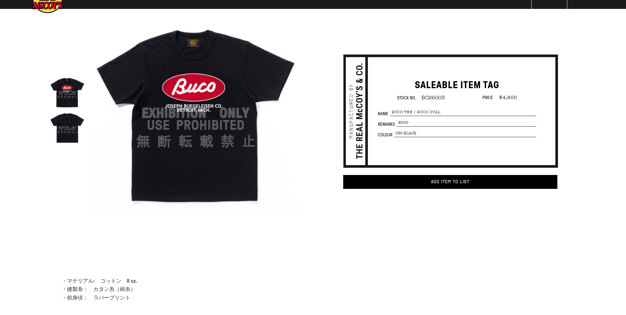
scroll to position [33, 0]
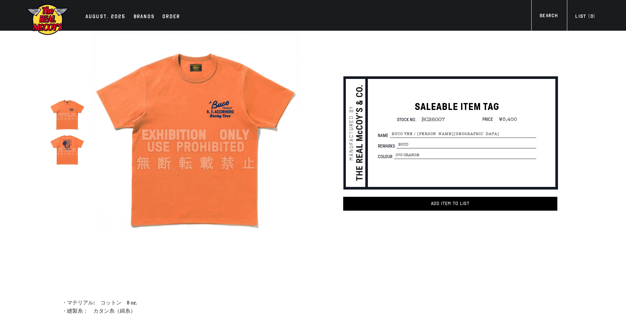
click at [74, 147] on img at bounding box center [67, 148] width 35 height 35
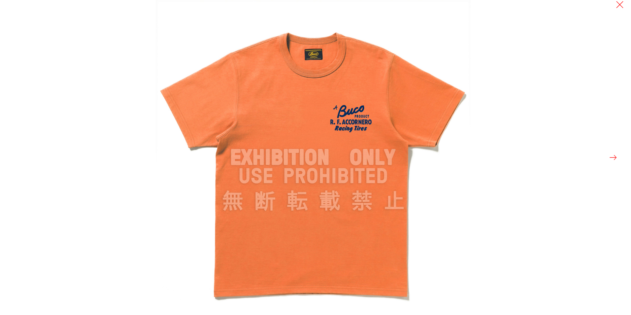
click at [608, 157] on div at bounding box center [471, 157] width 631 height 315
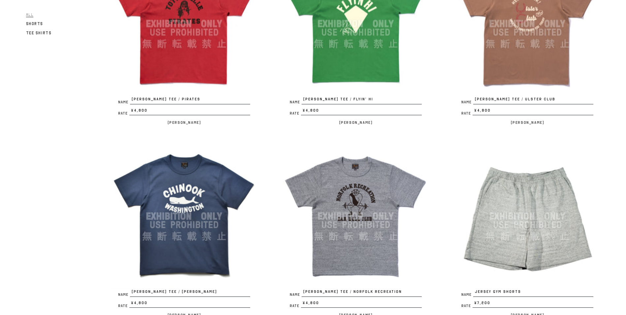
scroll to position [363, 0]
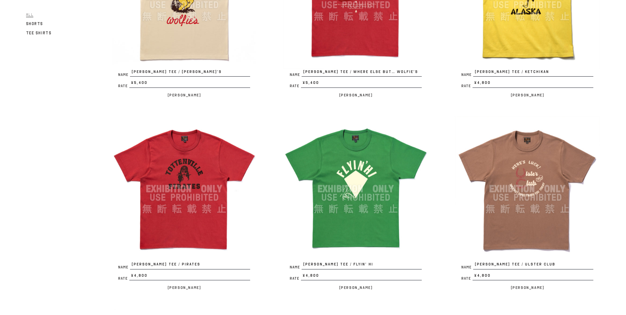
click at [502, 173] on img at bounding box center [527, 188] width 145 height 145
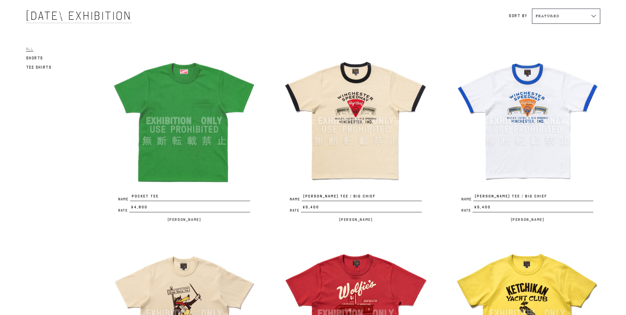
scroll to position [0, 0]
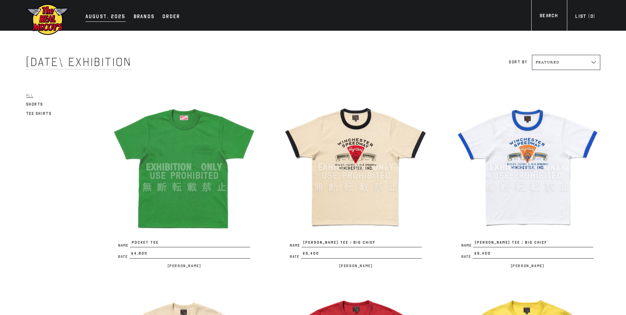
click at [92, 15] on div "AUGUST. 2025" at bounding box center [105, 17] width 40 height 9
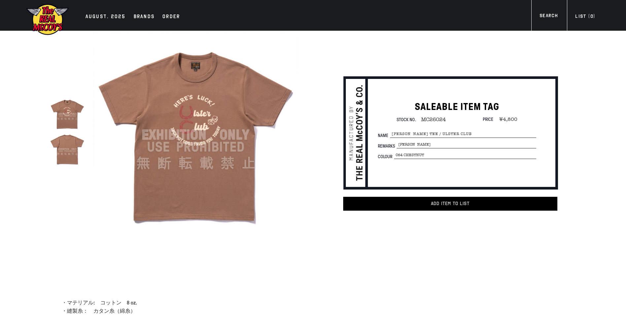
click at [173, 103] on img at bounding box center [195, 134] width 205 height 205
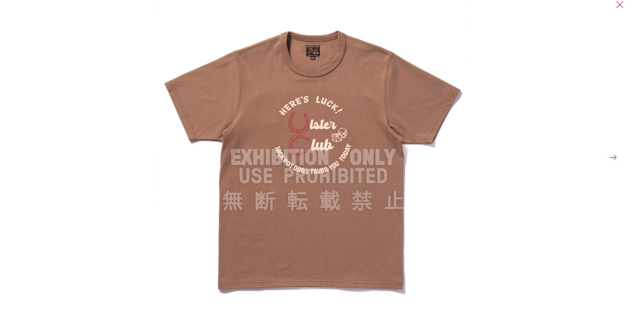
click at [612, 156] on button at bounding box center [612, 157] width 9 height 9
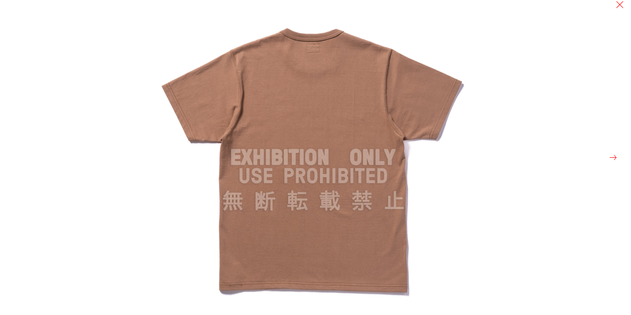
click at [612, 156] on button at bounding box center [612, 157] width 9 height 9
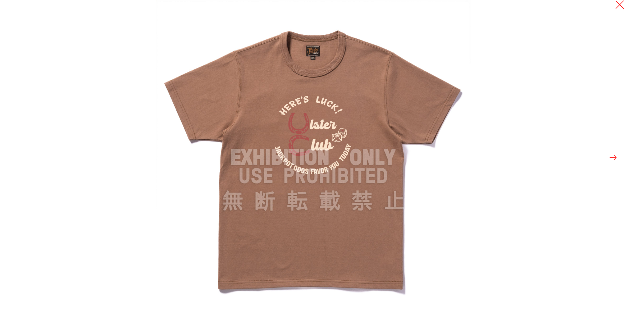
click at [620, 8] on button at bounding box center [619, 4] width 9 height 9
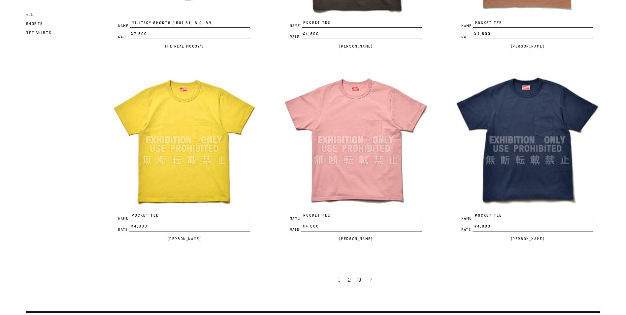
scroll to position [1452, 0]
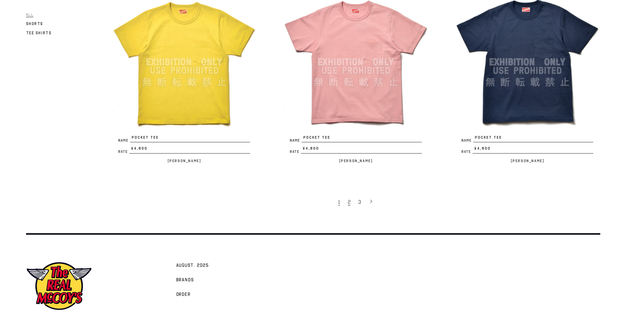
click at [348, 205] on span "2" at bounding box center [349, 202] width 3 height 7
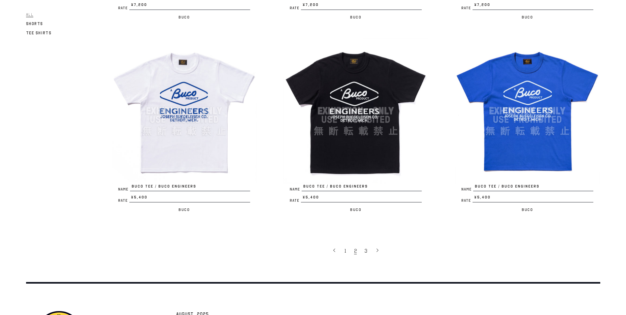
scroll to position [1482, 0]
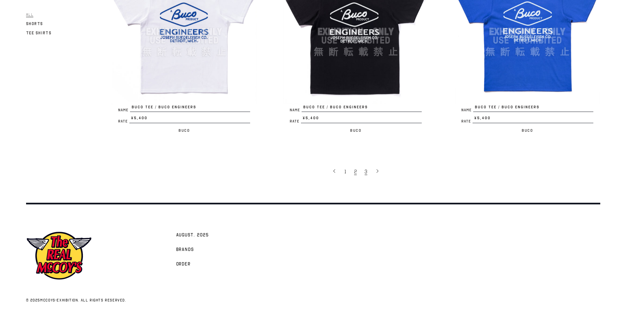
click at [367, 171] on link "3" at bounding box center [366, 171] width 11 height 14
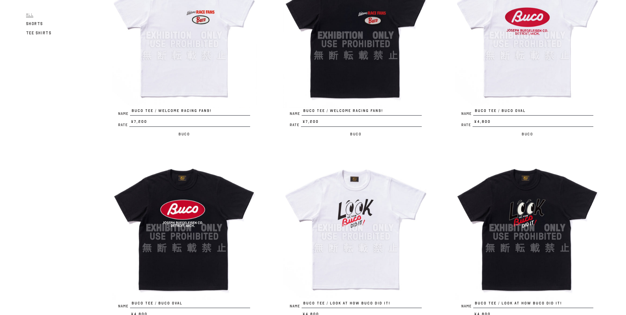
scroll to position [132, 0]
click at [506, 210] on img at bounding box center [527, 227] width 145 height 145
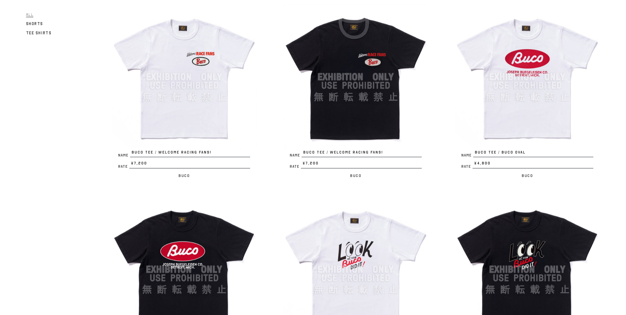
scroll to position [33, 0]
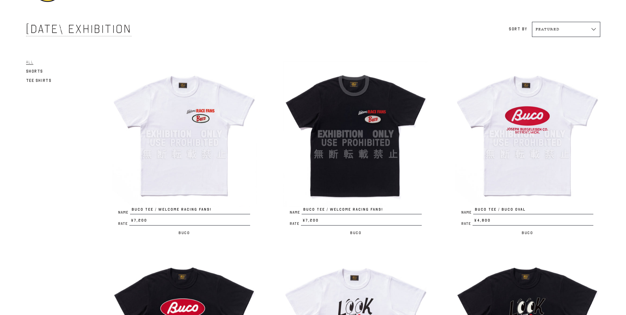
click at [522, 139] on img at bounding box center [527, 133] width 145 height 145
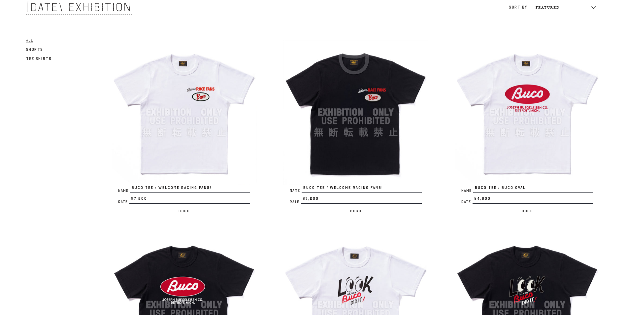
scroll to position [66, 0]
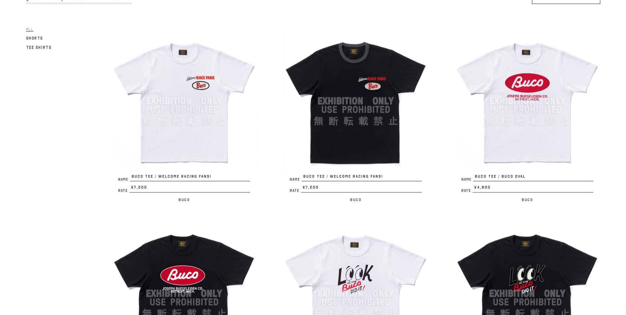
click at [209, 73] on img at bounding box center [184, 100] width 145 height 145
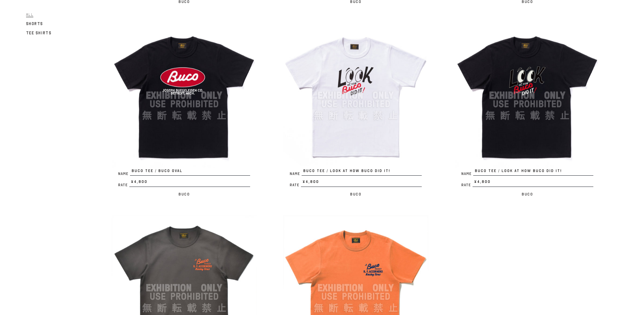
scroll to position [462, 0]
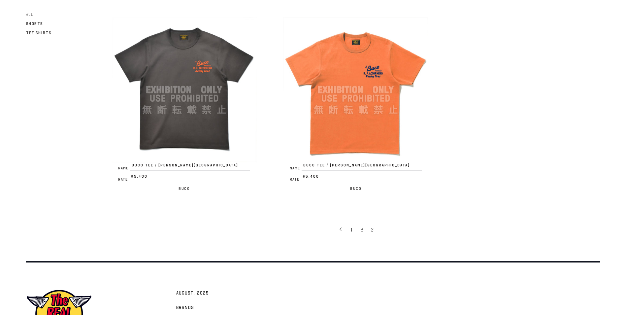
click at [211, 69] on img at bounding box center [184, 89] width 145 height 145
click at [334, 105] on img at bounding box center [355, 89] width 145 height 145
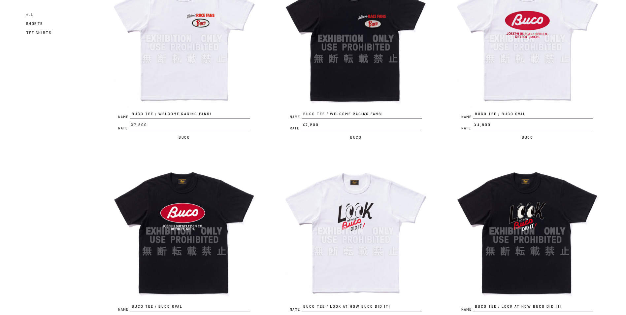
scroll to position [0, 0]
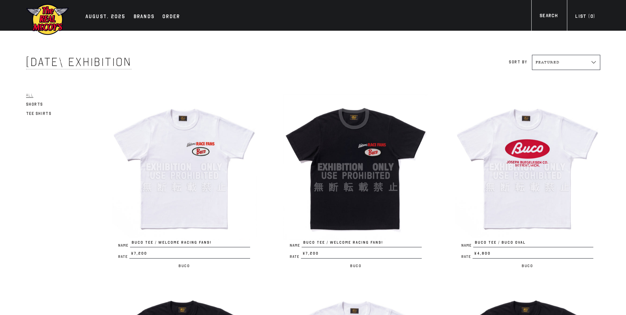
click at [351, 137] on img at bounding box center [355, 166] width 145 height 145
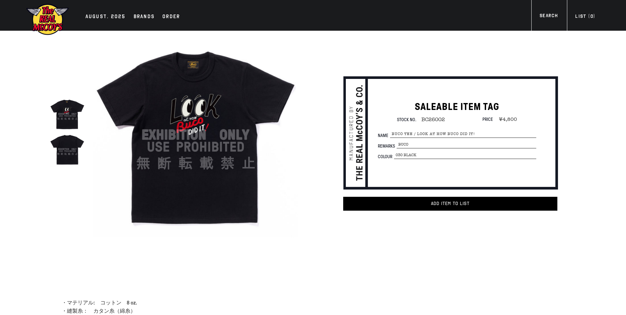
click at [71, 143] on img at bounding box center [67, 148] width 35 height 35
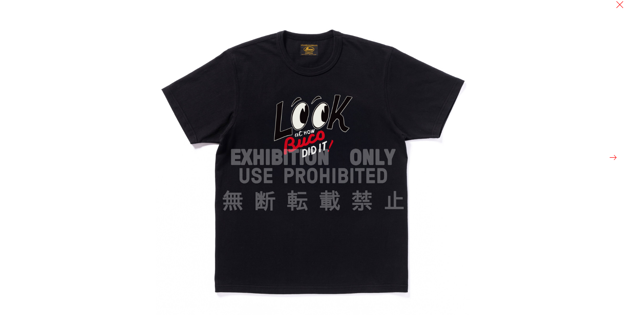
click at [618, 156] on div at bounding box center [471, 157] width 631 height 315
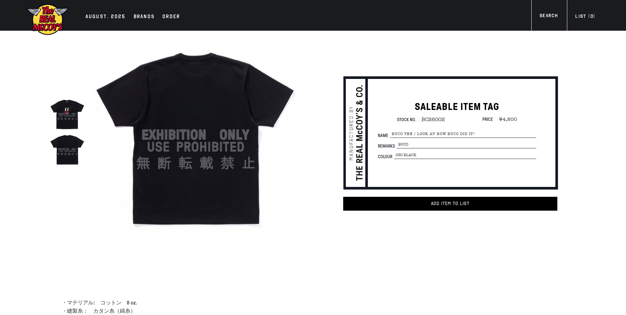
click at [613, 159] on div "true SALEABLE ITEM TAG Stock No. BC26002" at bounding box center [313, 165] width 626 height 268
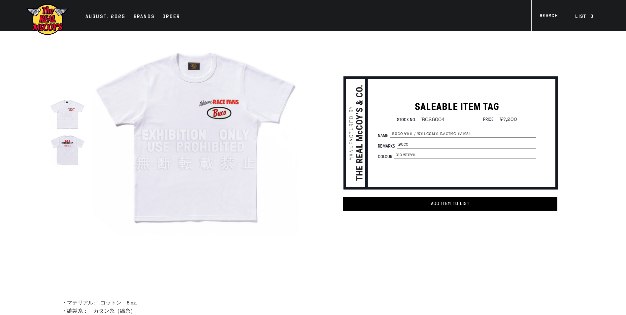
click at [66, 148] on img at bounding box center [67, 148] width 35 height 35
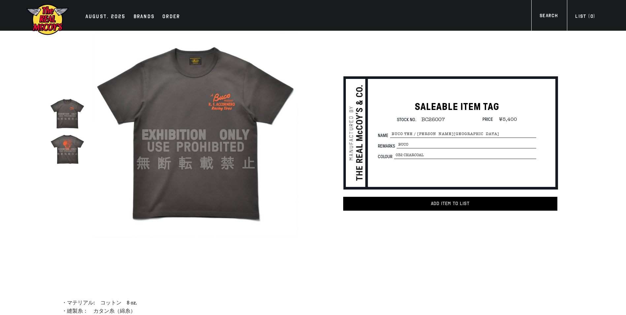
click at [237, 111] on img at bounding box center [195, 134] width 205 height 205
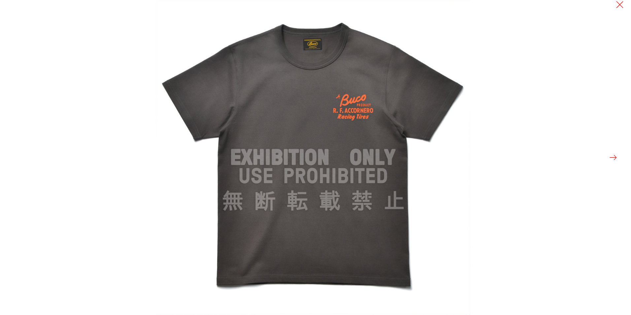
click at [614, 155] on button at bounding box center [612, 157] width 9 height 9
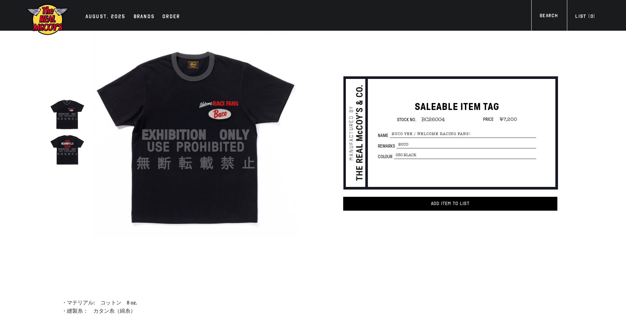
click at [77, 145] on img at bounding box center [67, 148] width 35 height 35
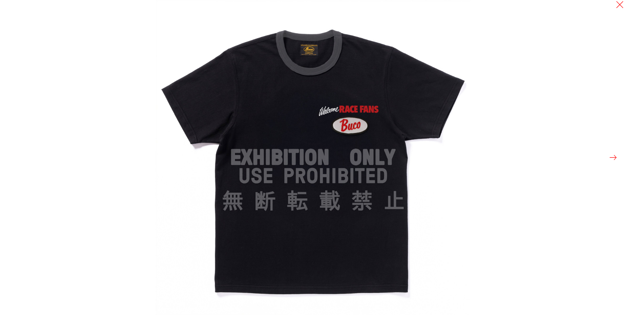
click at [610, 157] on button at bounding box center [612, 157] width 9 height 9
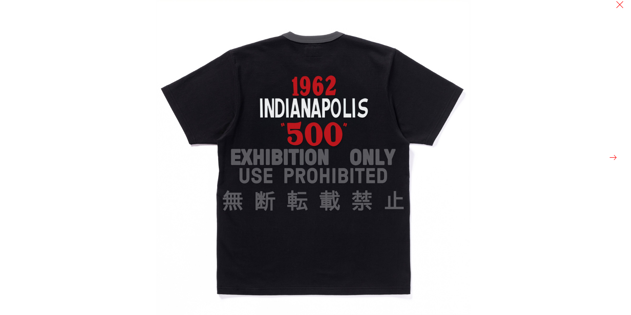
click at [613, 158] on button at bounding box center [612, 157] width 9 height 9
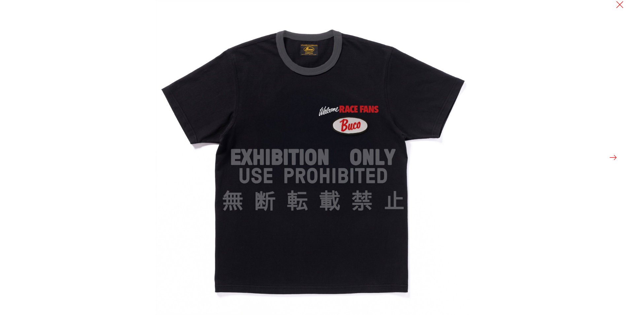
click at [613, 158] on button at bounding box center [612, 157] width 9 height 9
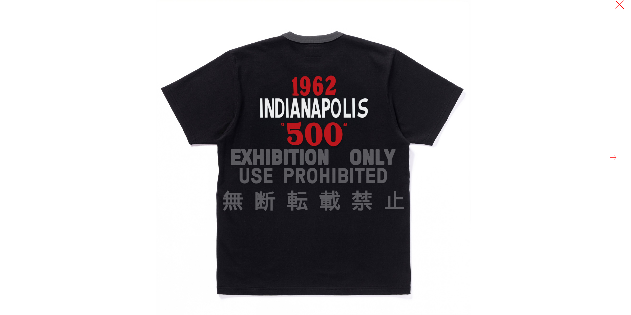
click at [621, 4] on button at bounding box center [619, 4] width 9 height 9
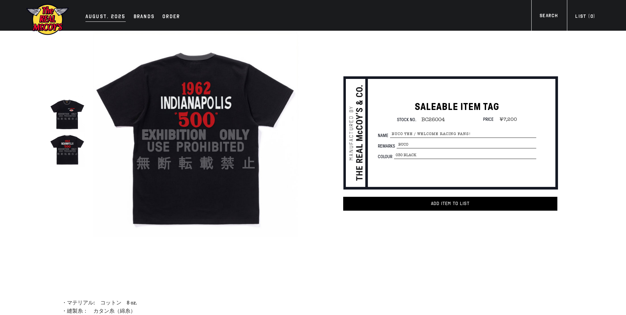
click at [110, 15] on div "AUGUST. 2025" at bounding box center [105, 17] width 40 height 9
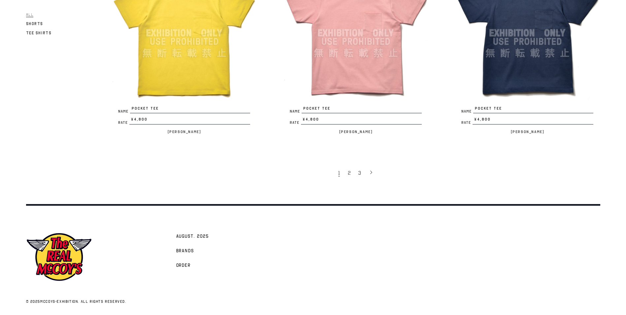
scroll to position [1482, 0]
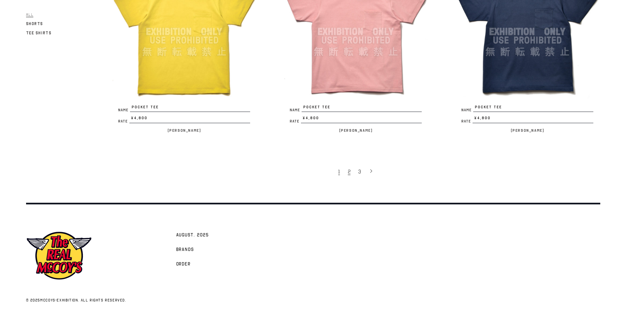
click at [350, 176] on link "2" at bounding box center [349, 171] width 11 height 14
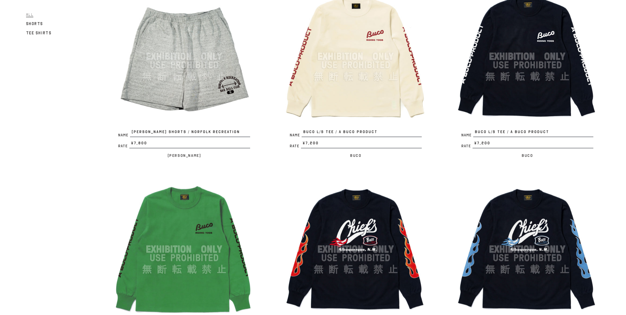
scroll to position [1089, 0]
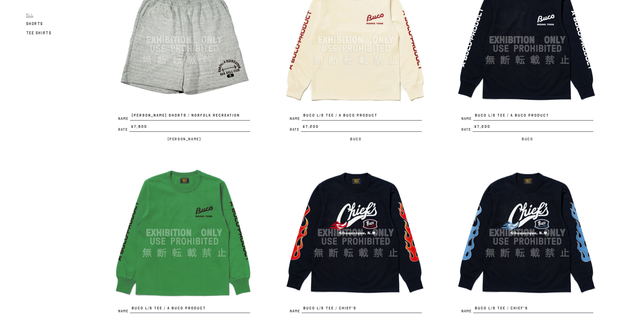
click at [210, 38] on img at bounding box center [184, 39] width 145 height 145
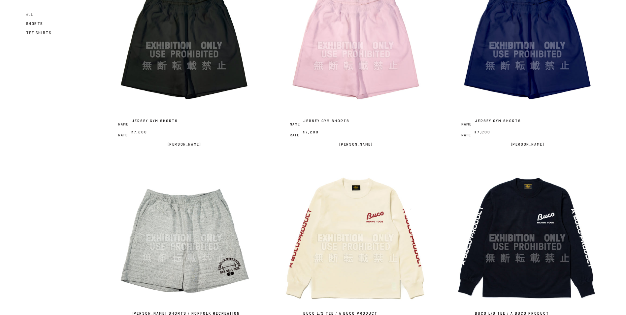
scroll to position [693, 0]
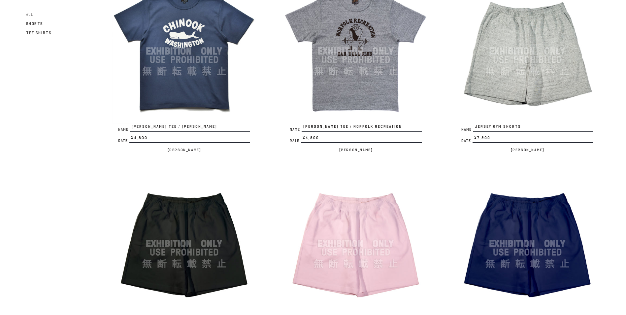
click at [517, 71] on img at bounding box center [527, 51] width 145 height 145
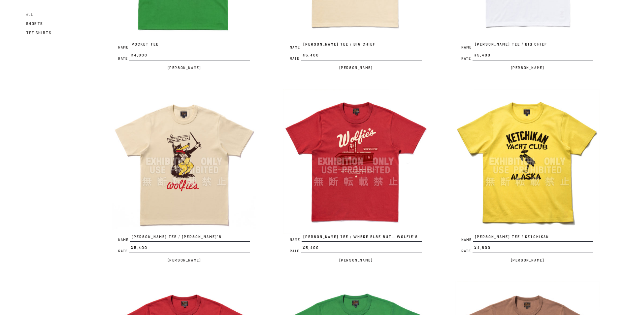
scroll to position [66, 0]
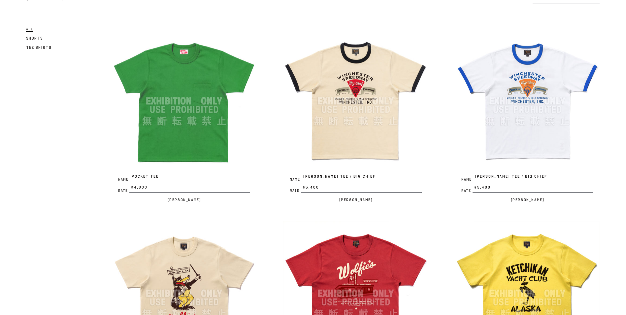
click at [207, 91] on img at bounding box center [184, 100] width 145 height 145
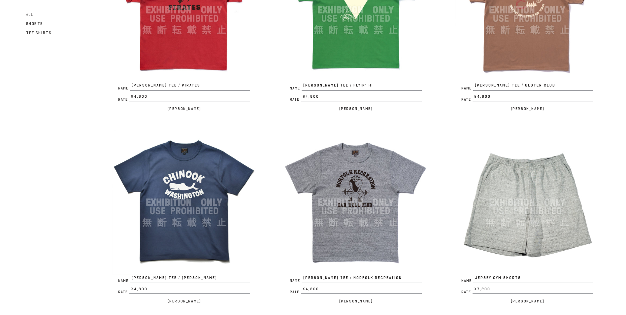
scroll to position [594, 0]
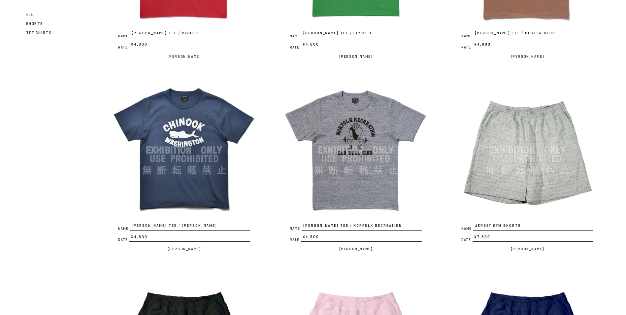
click at [515, 112] on img at bounding box center [527, 150] width 145 height 145
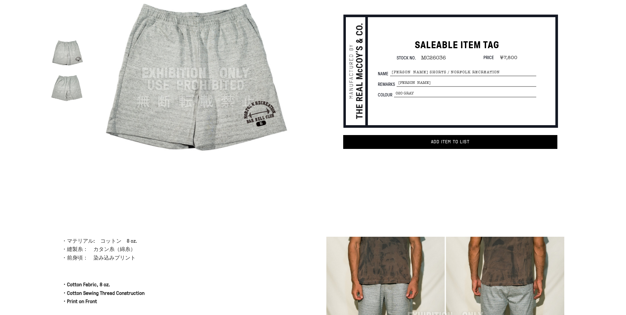
scroll to position [66, 0]
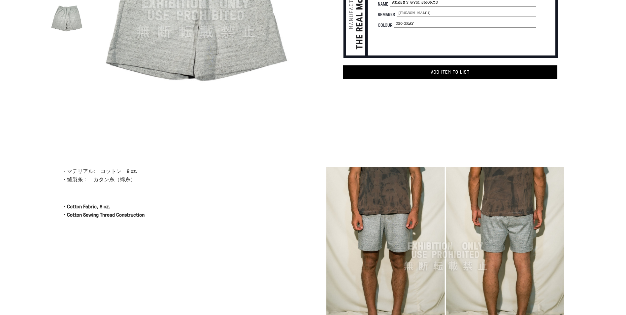
scroll to position [132, 0]
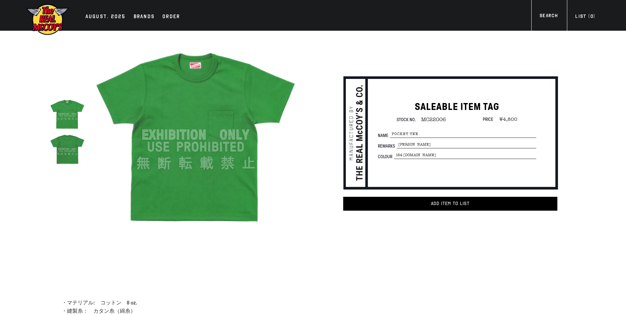
scroll to position [183, 0]
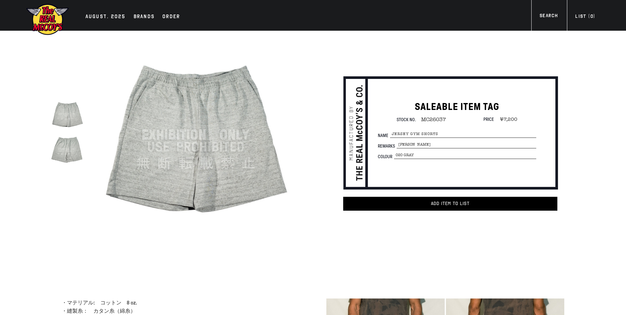
click at [217, 84] on img at bounding box center [195, 134] width 205 height 205
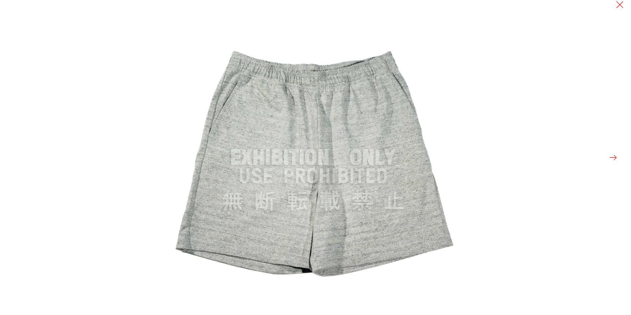
click at [618, 156] on div at bounding box center [471, 157] width 631 height 315
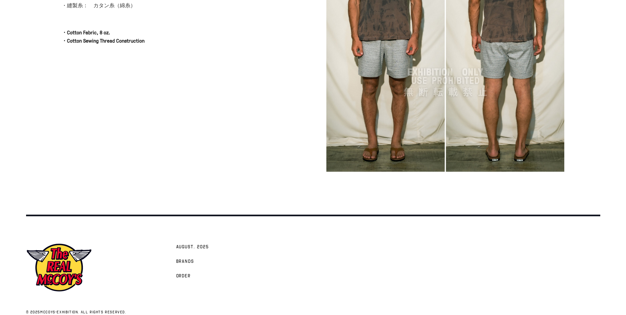
scroll to position [317, 0]
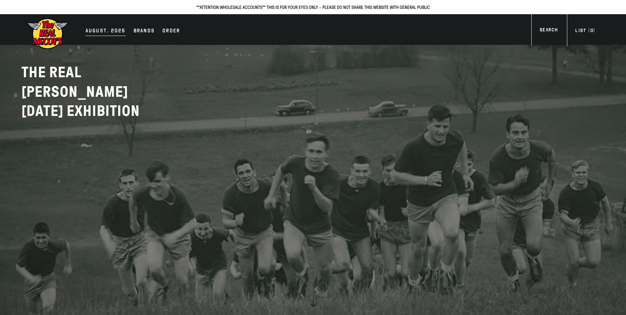
click at [112, 31] on div "AUGUST. 2025" at bounding box center [105, 31] width 40 height 9
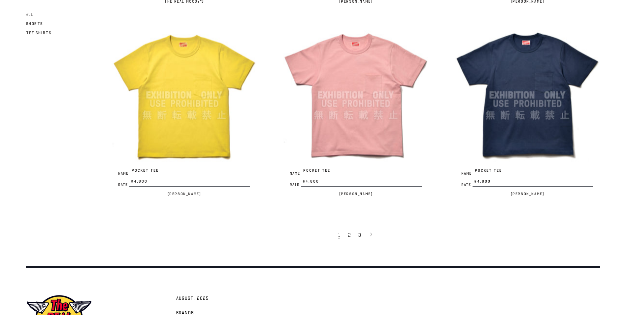
scroll to position [1482, 0]
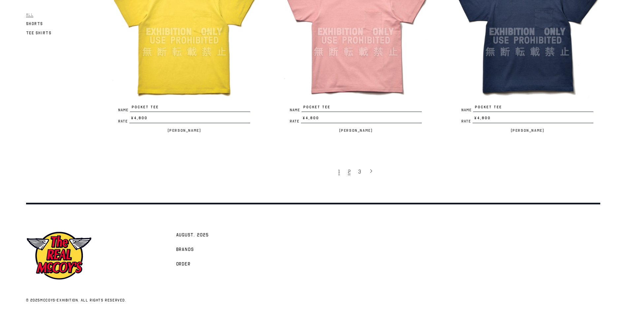
click at [348, 173] on span "2" at bounding box center [349, 171] width 3 height 7
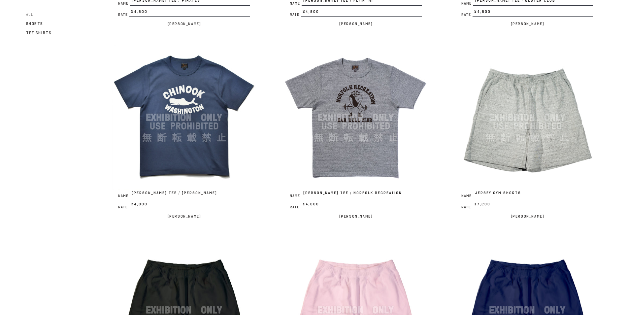
scroll to position [627, 0]
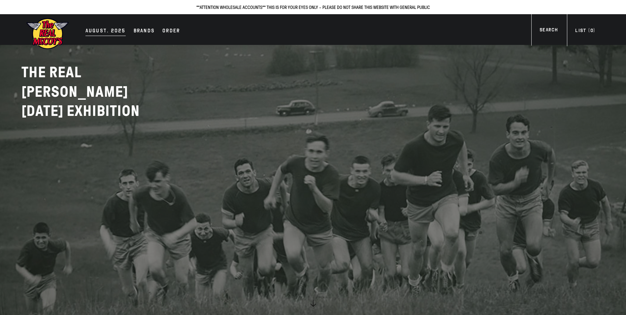
click at [102, 28] on div "AUGUST. 2025" at bounding box center [105, 31] width 40 height 9
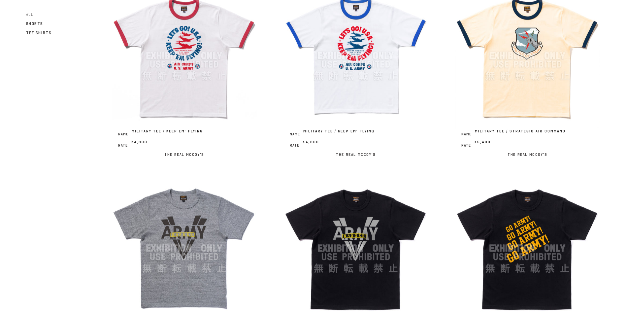
scroll to position [363, 0]
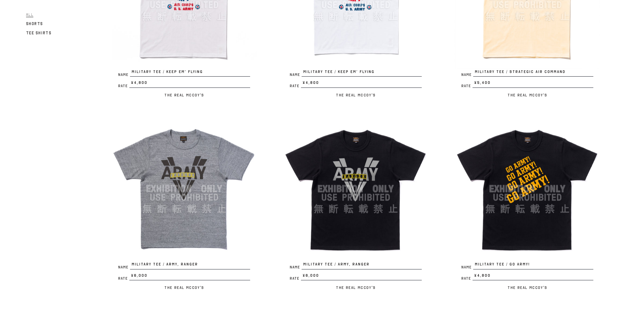
click at [375, 158] on img at bounding box center [355, 188] width 145 height 145
click at [215, 162] on img at bounding box center [184, 188] width 145 height 145
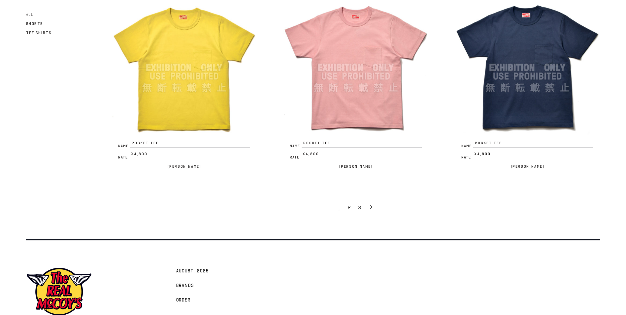
scroll to position [1452, 0]
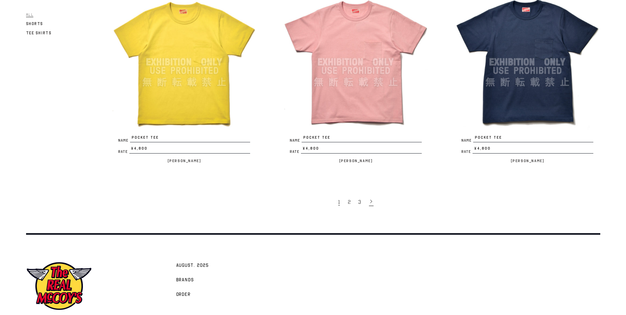
click at [372, 199] on icon at bounding box center [371, 201] width 5 height 5
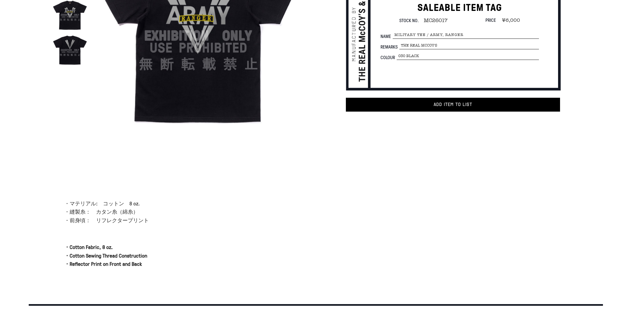
scroll to position [66, 0]
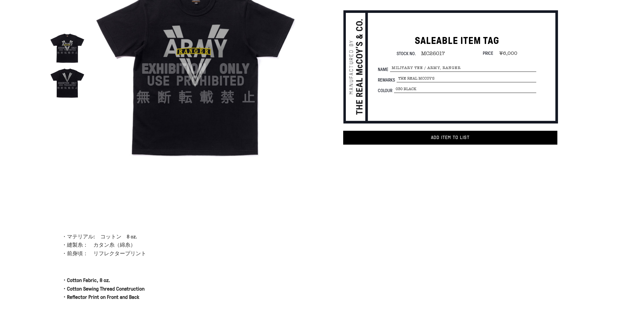
click at [69, 78] on img at bounding box center [67, 82] width 35 height 35
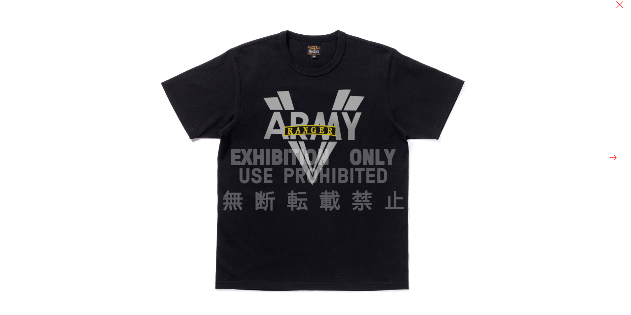
click at [606, 159] on div at bounding box center [471, 157] width 631 height 315
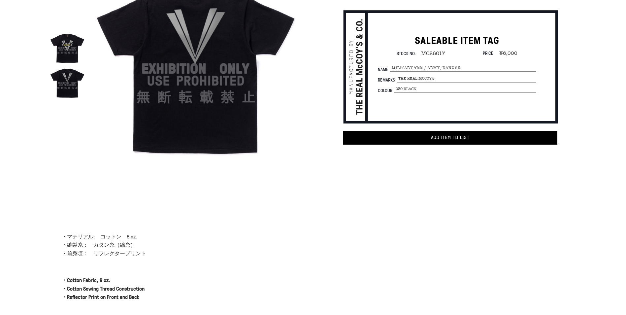
click at [216, 54] on img at bounding box center [195, 68] width 205 height 205
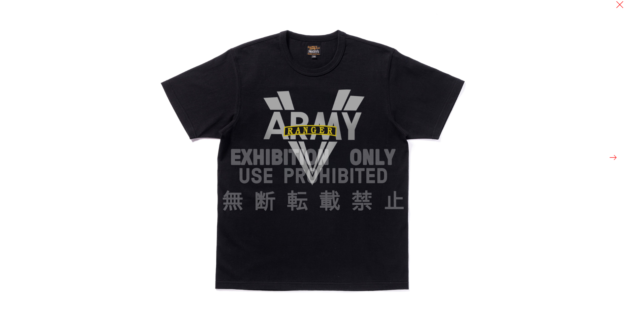
click at [159, 56] on img at bounding box center [313, 157] width 315 height 315
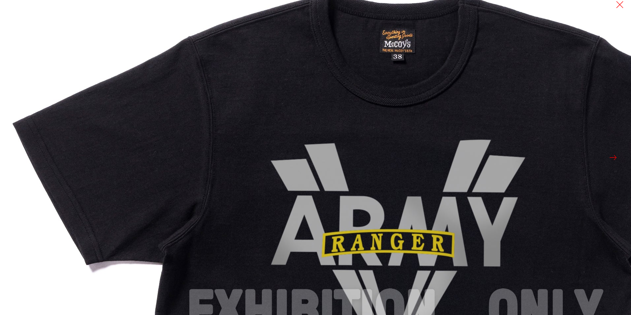
click at [20, 40] on img at bounding box center [396, 311] width 792 height 792
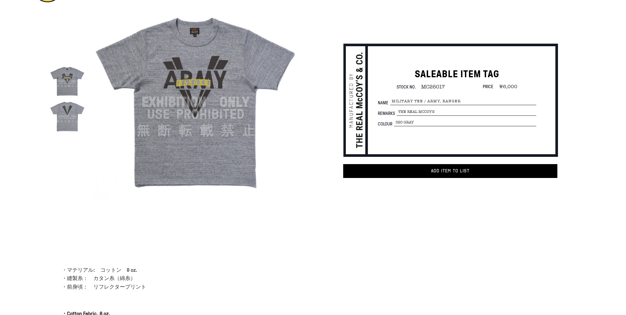
scroll to position [33, 0]
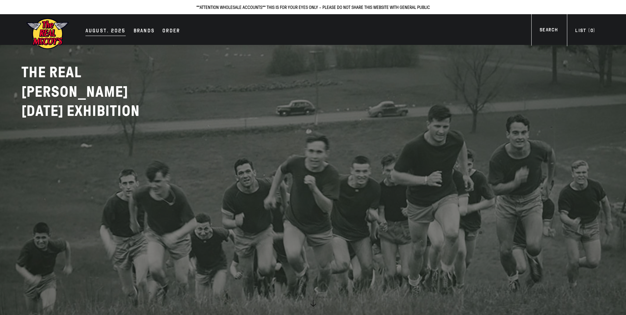
click at [98, 30] on div "AUGUST. 2025" at bounding box center [105, 31] width 40 height 9
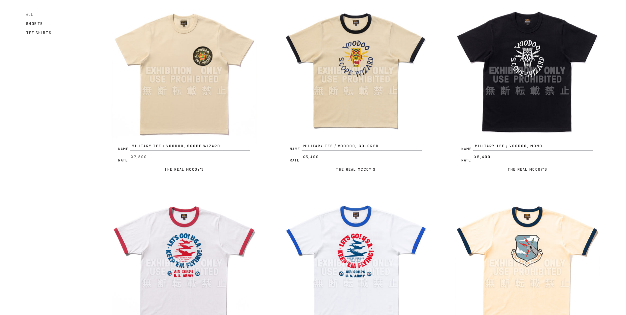
scroll to position [198, 0]
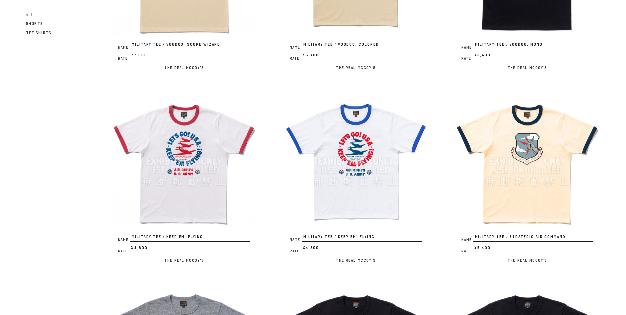
click at [357, 151] on img at bounding box center [355, 161] width 145 height 145
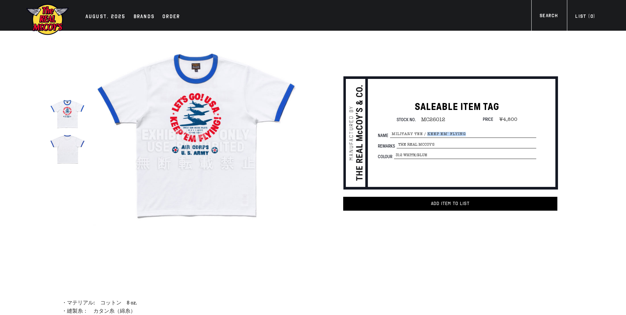
drag, startPoint x: 427, startPoint y: 133, endPoint x: 464, endPoint y: 136, distance: 37.4
click at [464, 136] on span "MILITARY TEE / KEEP EM’ FLYING" at bounding box center [463, 133] width 146 height 7
drag, startPoint x: 464, startPoint y: 136, endPoint x: 456, endPoint y: 133, distance: 8.9
copy span "KEEP EM’ FLYING"
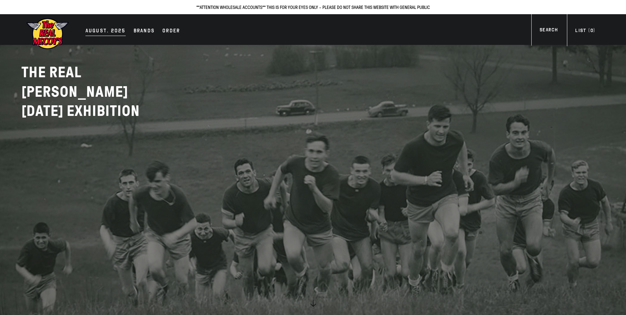
click at [105, 32] on div "AUGUST. 2025" at bounding box center [105, 31] width 40 height 9
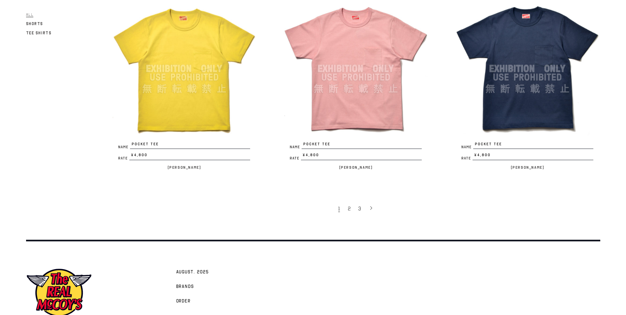
scroll to position [1482, 0]
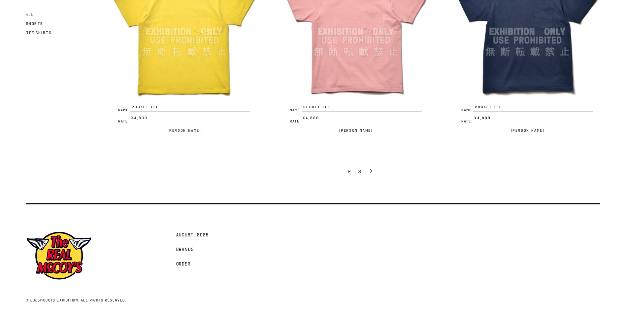
click at [350, 173] on link "2" at bounding box center [349, 171] width 11 height 14
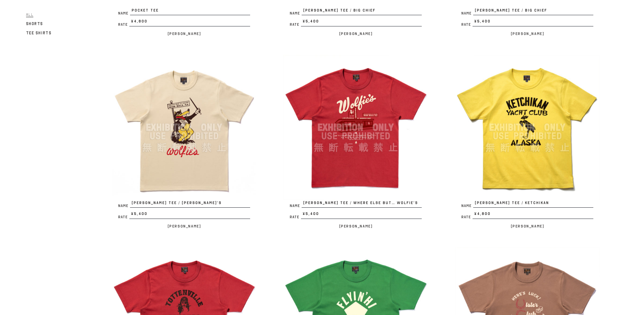
scroll to position [264, 0]
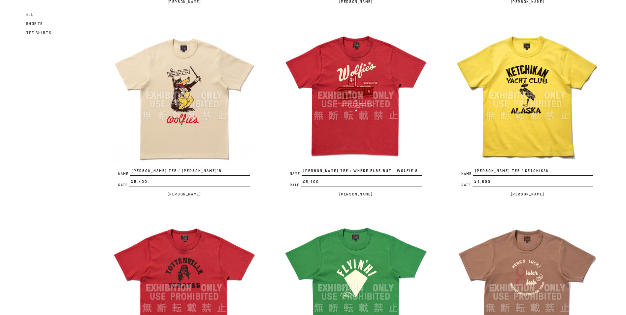
click at [548, 100] on img at bounding box center [527, 95] width 145 height 145
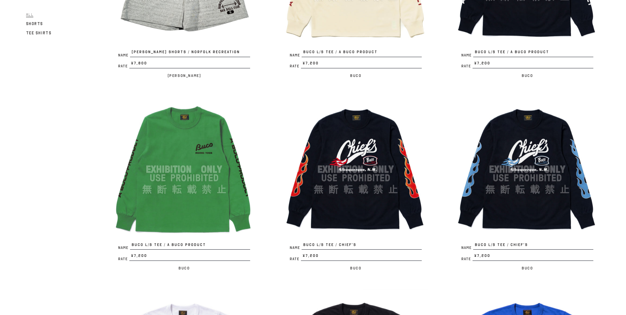
scroll to position [1155, 0]
